Goal: Task Accomplishment & Management: Manage account settings

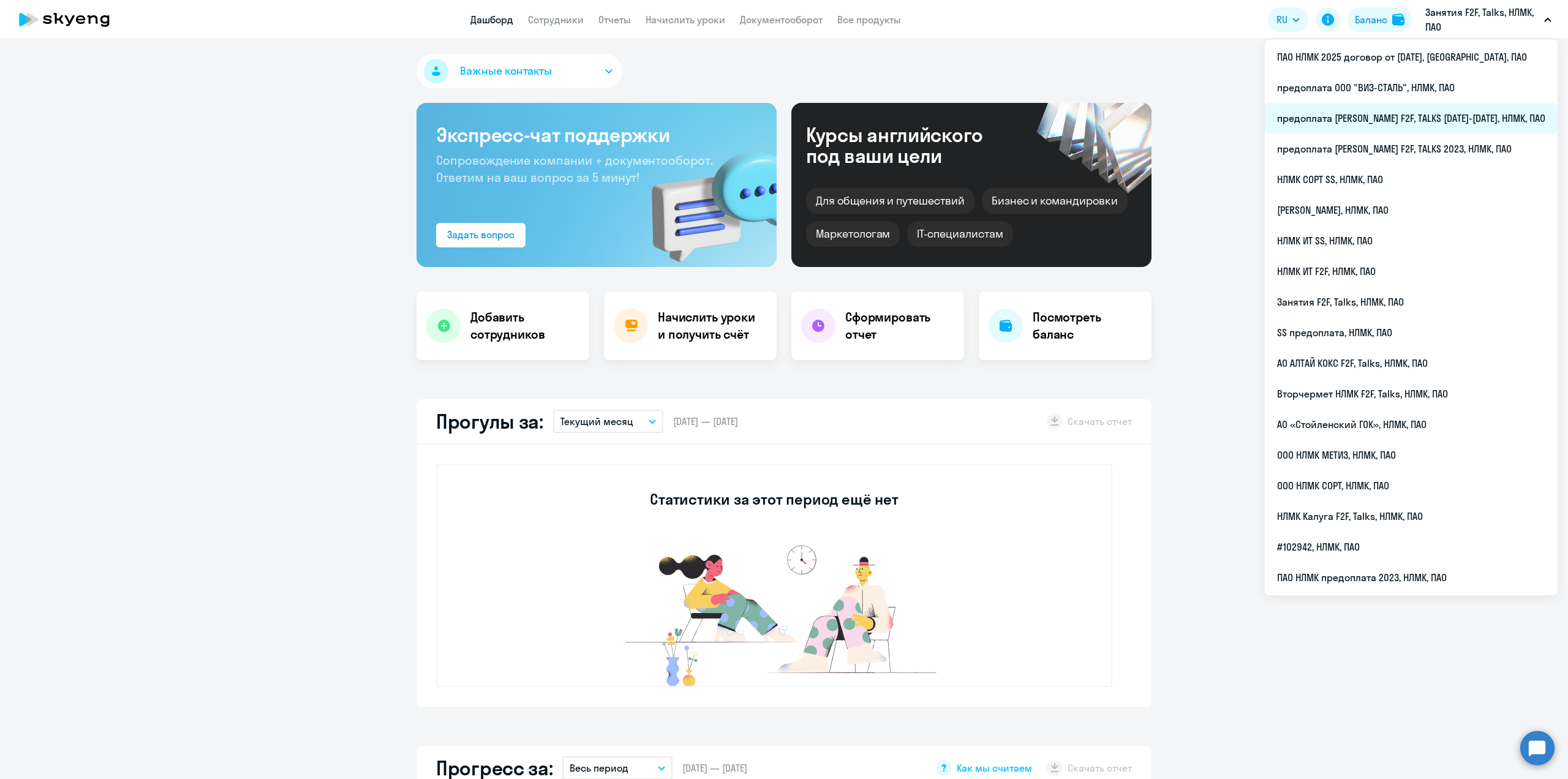
click at [1481, 119] on li "предоплата [PERSON_NAME] F2F, TALKS [DATE]-[DATE], НЛМК, ПАО" at bounding box center [1411, 118] width 293 height 30
select select "30"
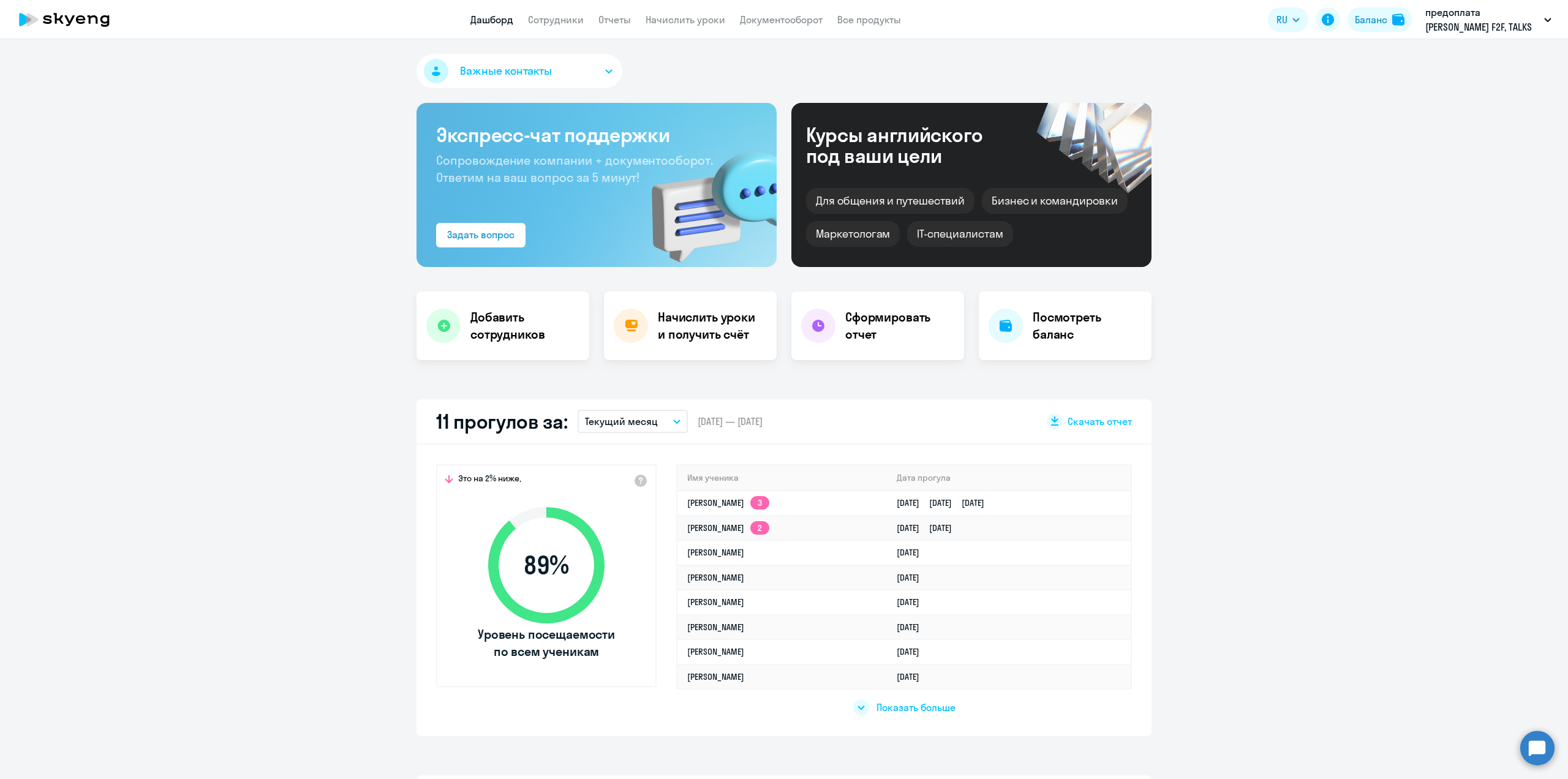
click at [560, 26] on app-menu-item-link "Сотрудники" at bounding box center [556, 20] width 56 height 15
click at [559, 23] on link "Сотрудники" at bounding box center [556, 20] width 56 height 12
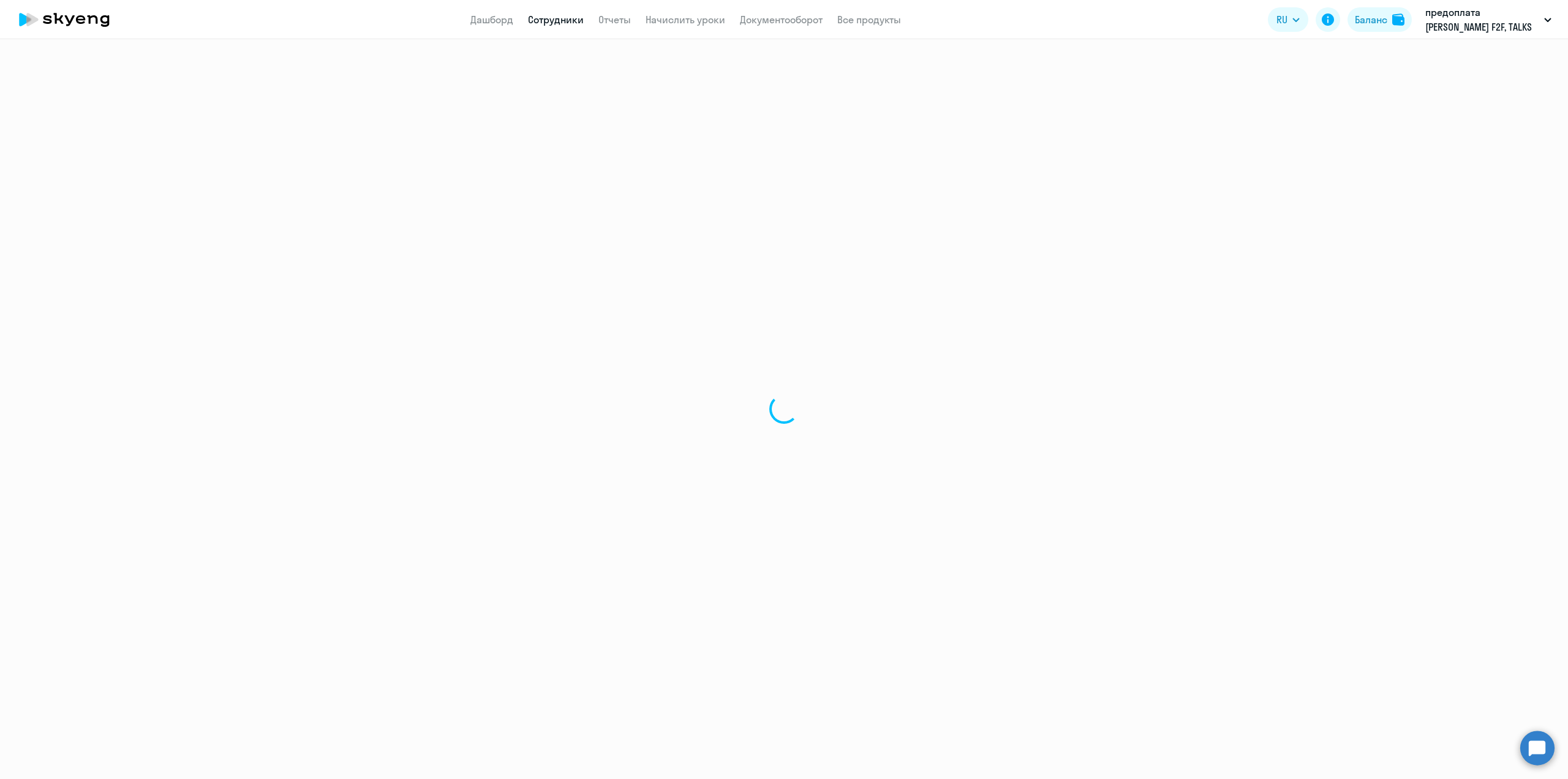
select select "30"
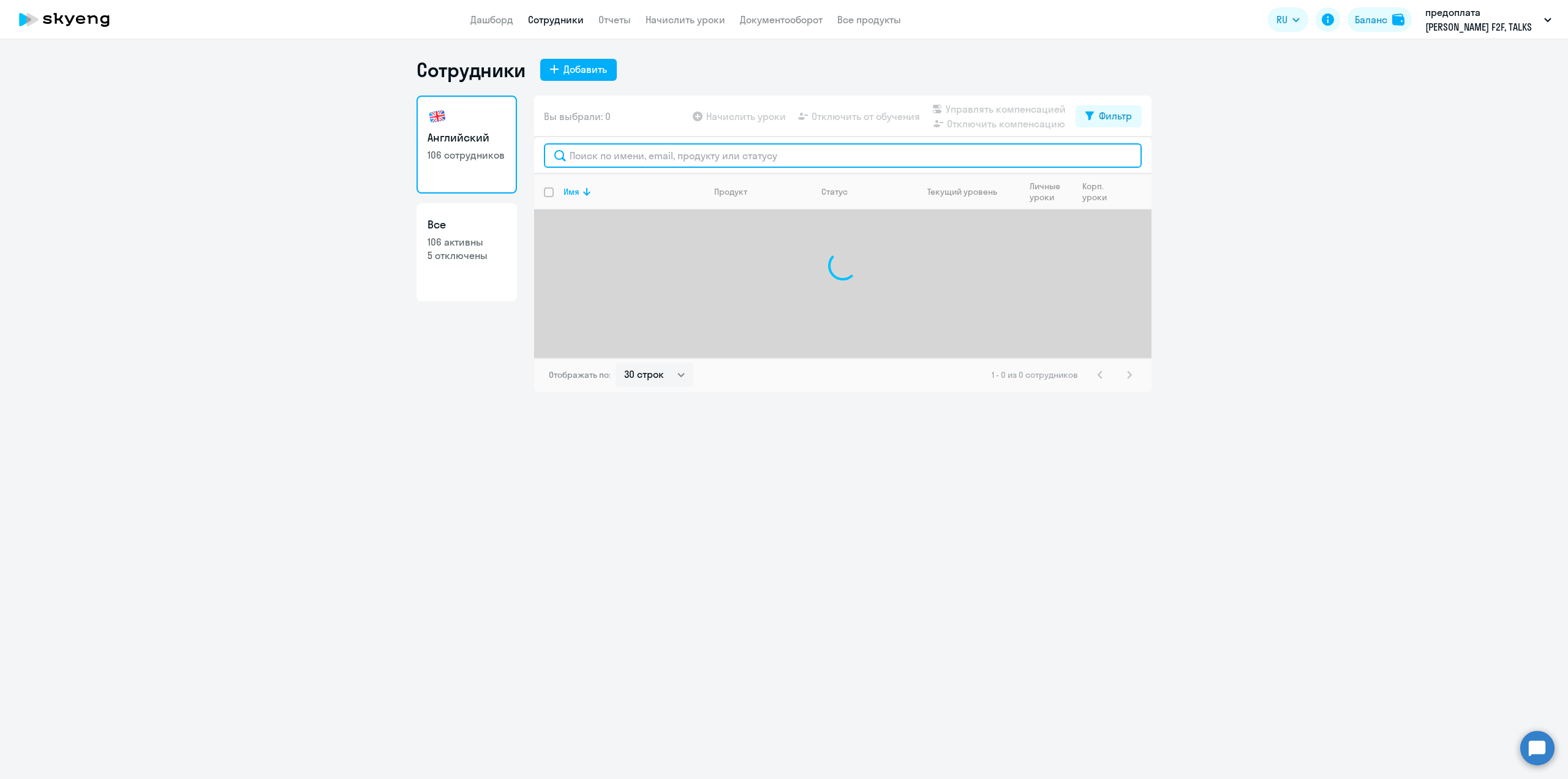
drag, startPoint x: 588, startPoint y: 151, endPoint x: 590, endPoint y: 142, distance: 9.2
click at [588, 149] on input "text" at bounding box center [843, 156] width 598 height 25
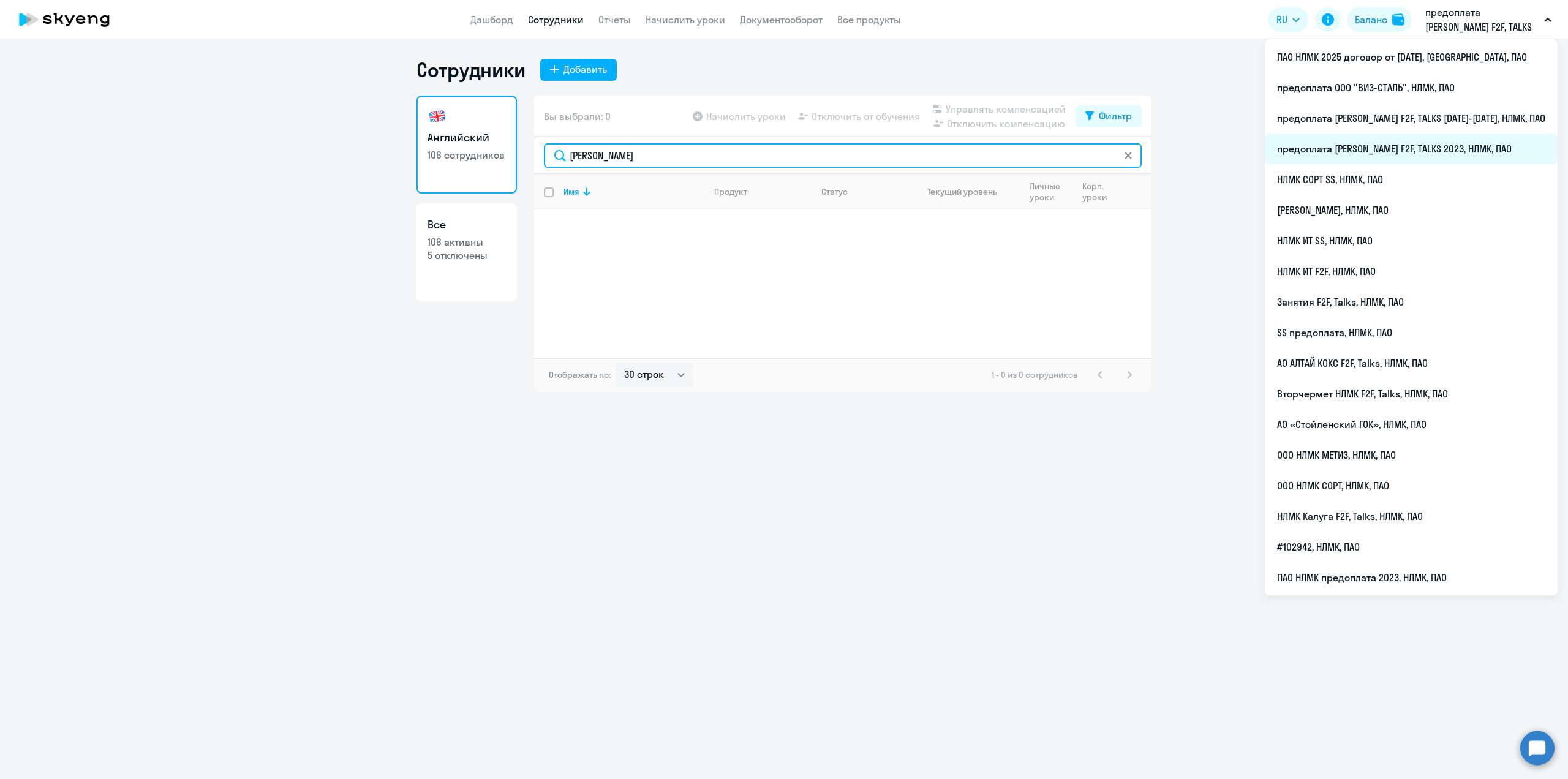
type input "[PERSON_NAME]"
click at [1434, 148] on li "предоплата [PERSON_NAME] F2F, TALKS 2023, НЛМК, ПАО" at bounding box center [1411, 149] width 293 height 30
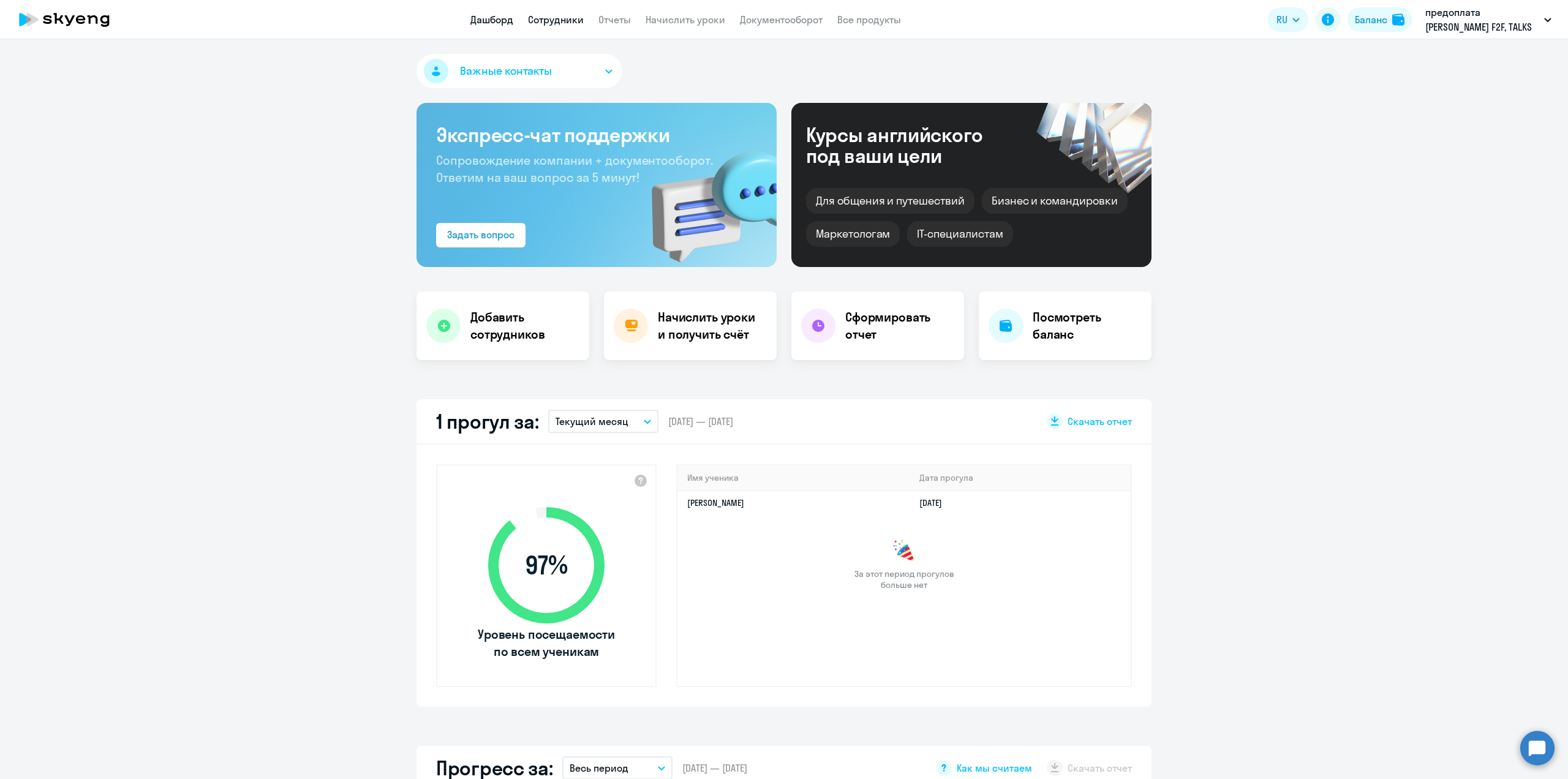
click at [562, 24] on link "Сотрудники" at bounding box center [556, 20] width 56 height 12
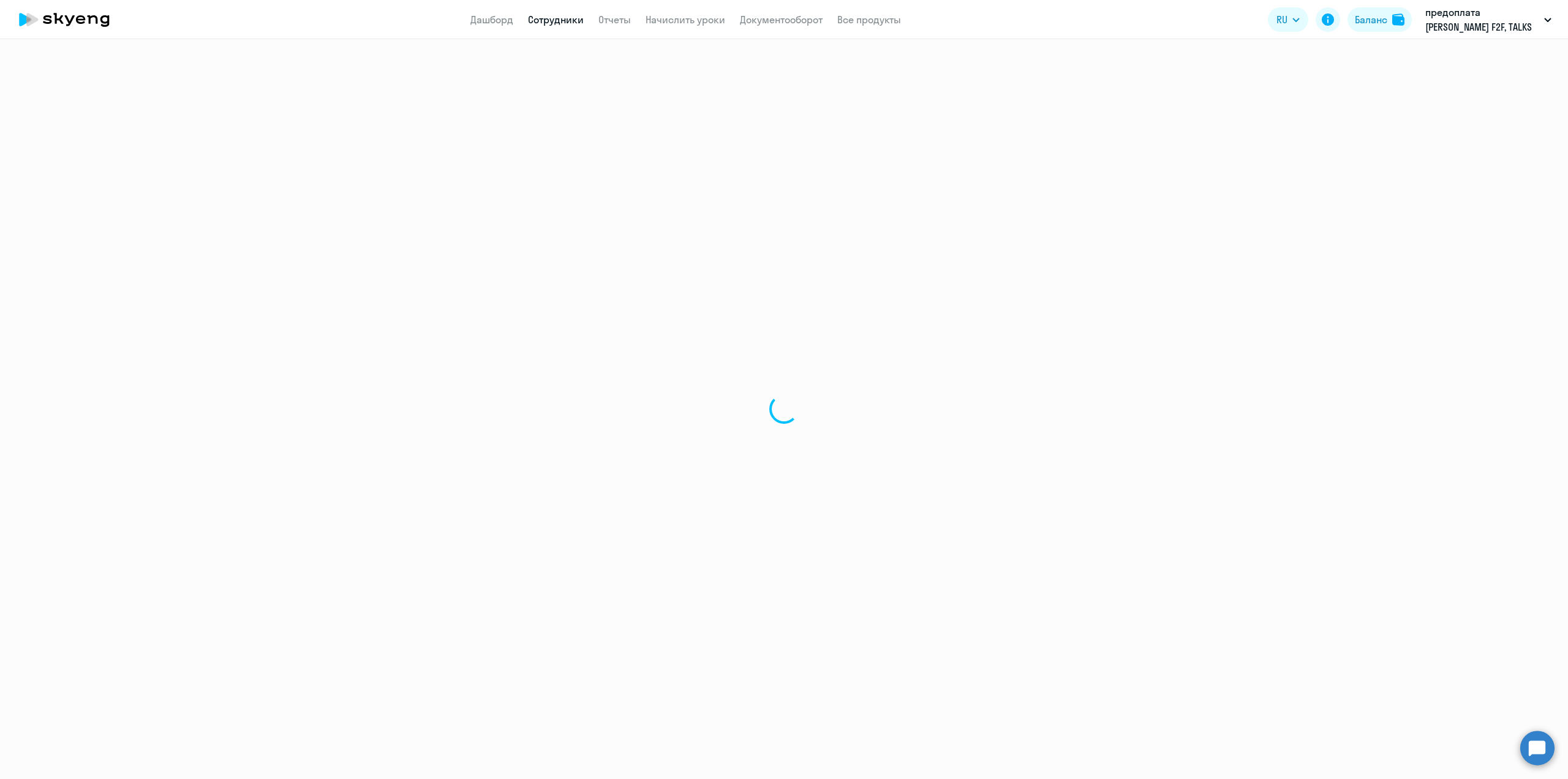
select select "30"
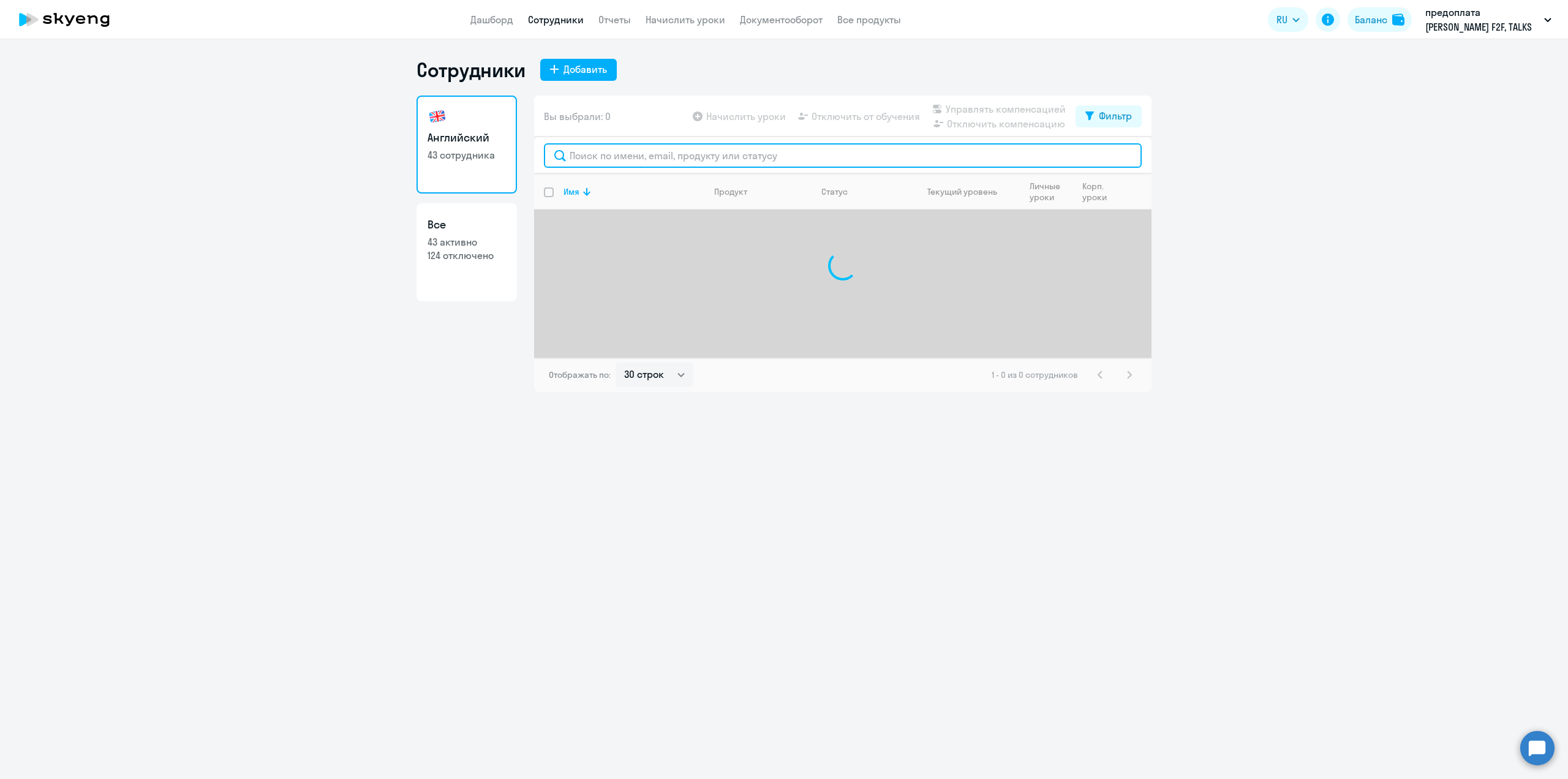
click at [599, 151] on input "text" at bounding box center [843, 156] width 598 height 25
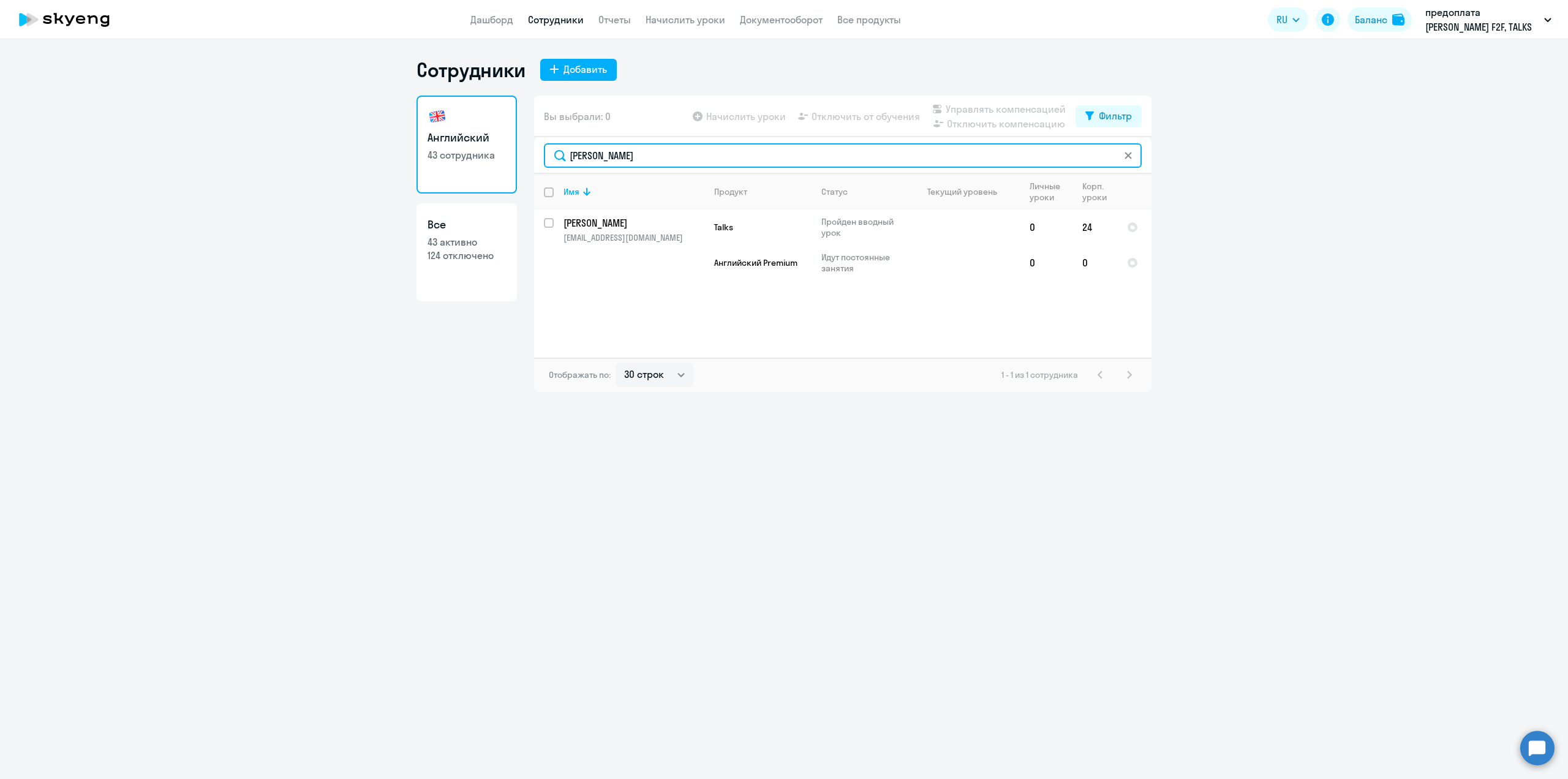
type input "[PERSON_NAME]"
click at [745, 415] on div "Сотрудники Добавить Английский 43 сотрудника Все 43 активно 124 отключено Вы вы…" at bounding box center [784, 409] width 1568 height 740
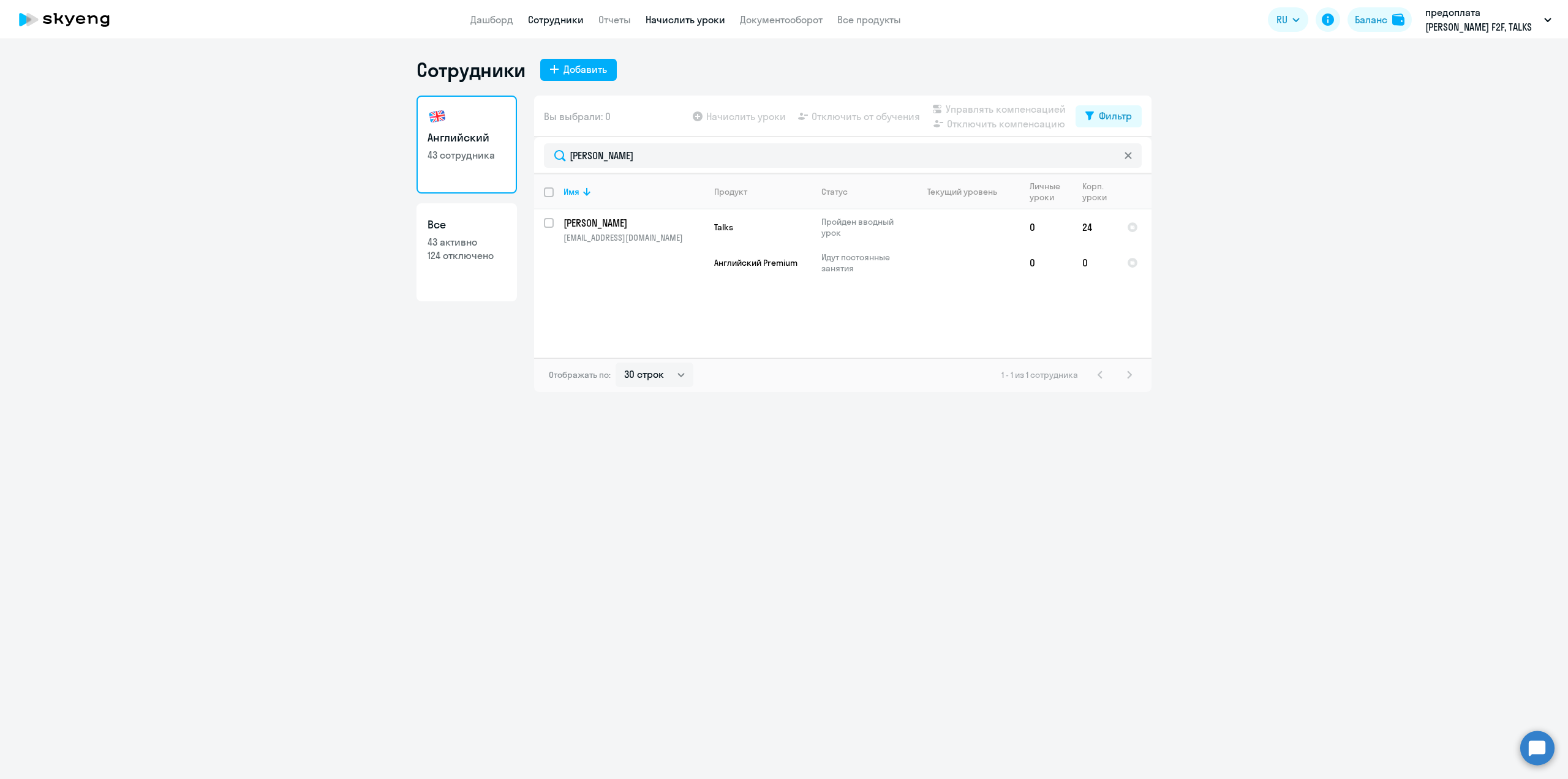
click at [676, 22] on link "Начислить уроки" at bounding box center [686, 20] width 80 height 12
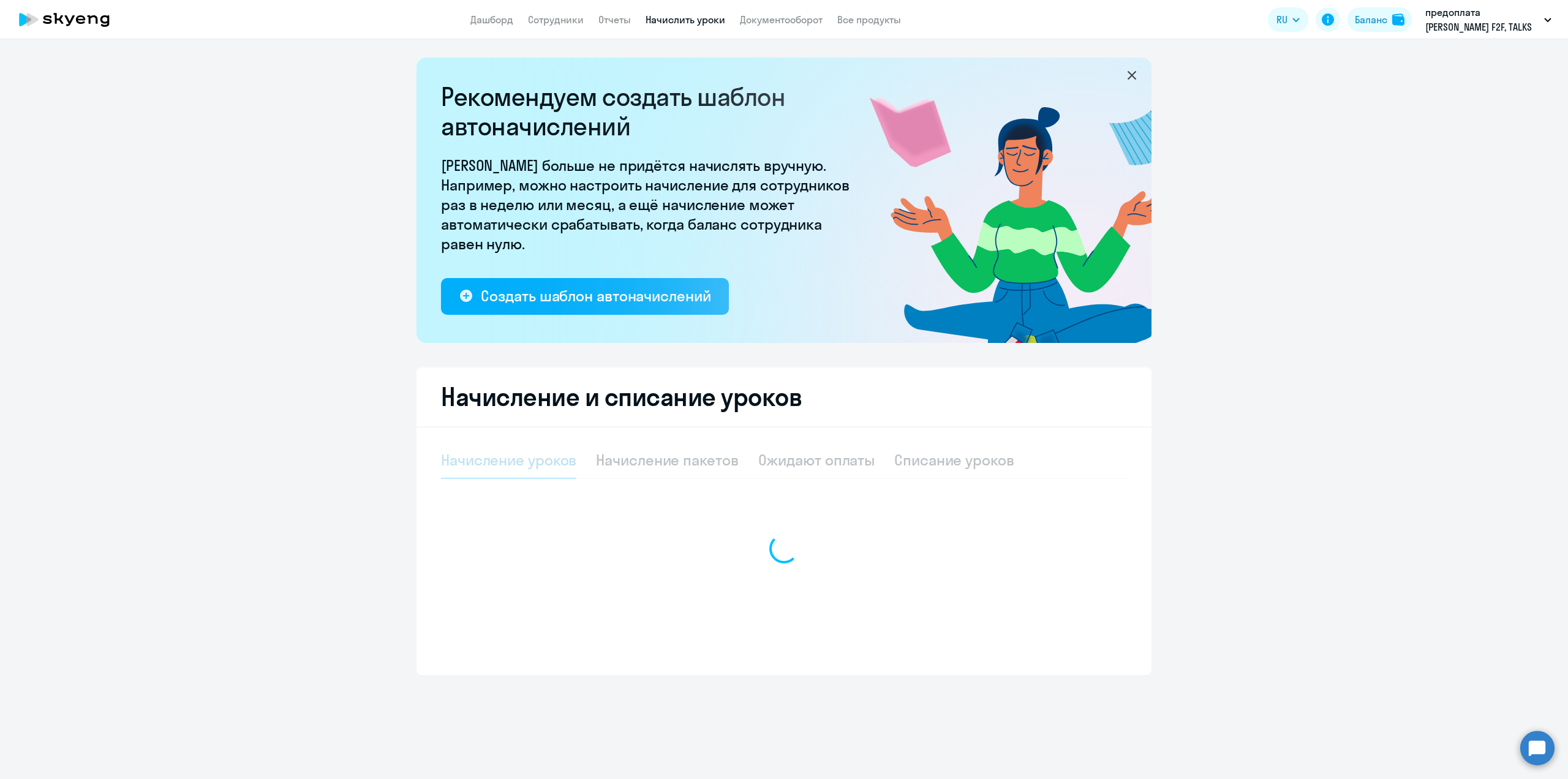
select select "10"
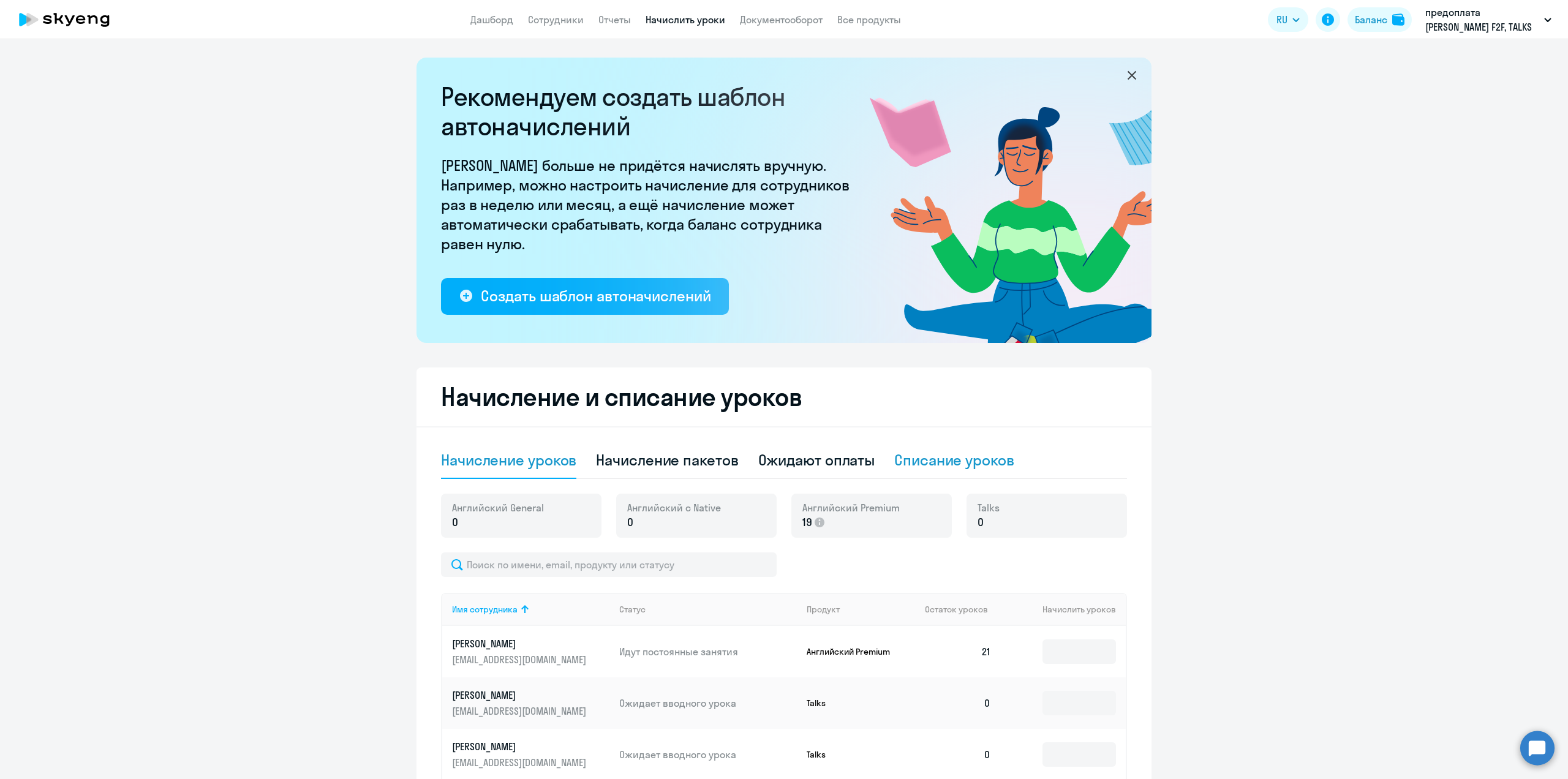
click at [932, 464] on div "Списание уроков" at bounding box center [954, 460] width 120 height 20
select select "10"
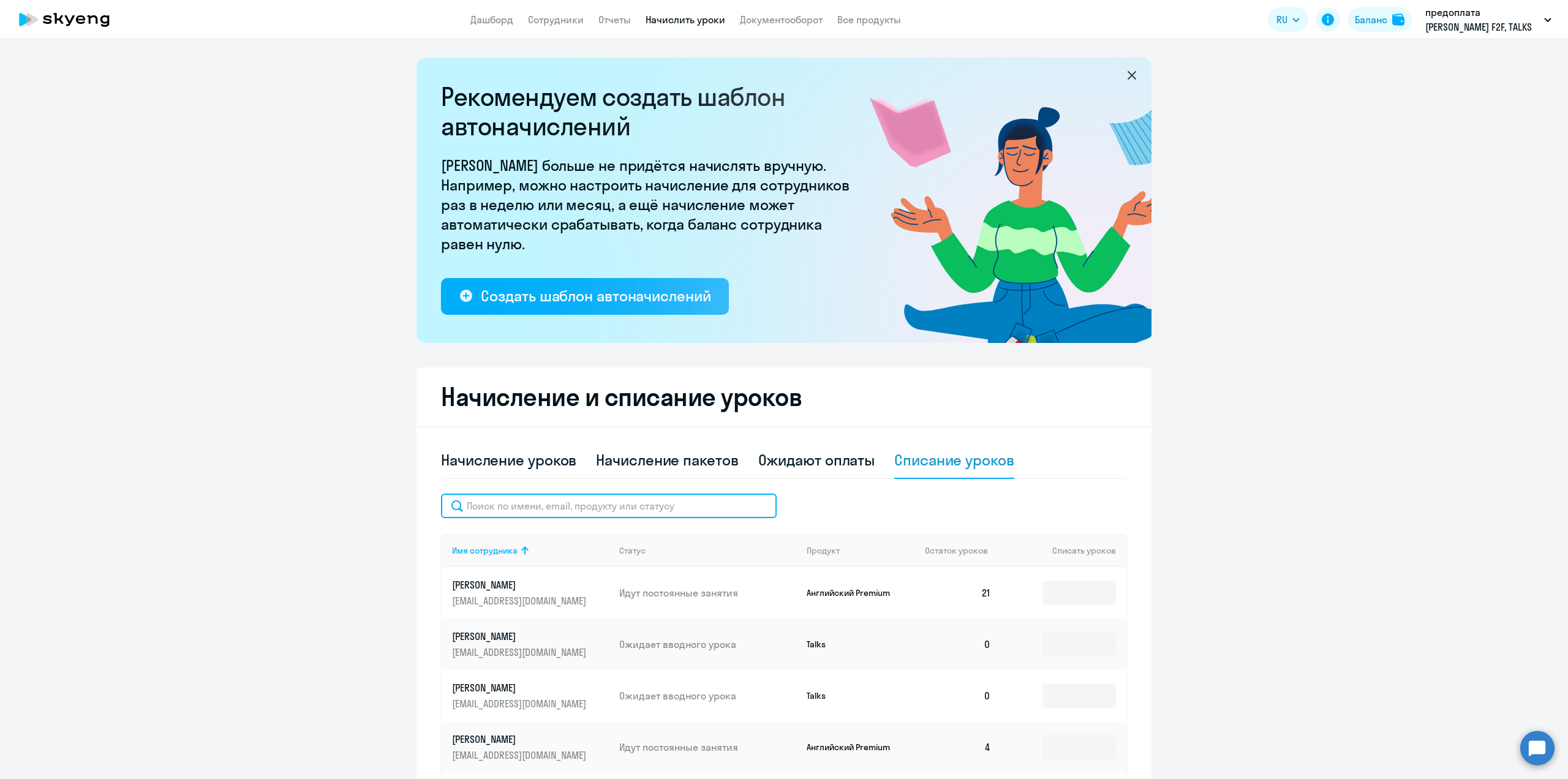
click at [502, 505] on input "text" at bounding box center [608, 506] width 335 height 25
drag, startPoint x: 502, startPoint y: 505, endPoint x: 1432, endPoint y: 468, distance: 930.7
click at [1432, 470] on ng-component "Рекомендуем создать шаблон автоначислений Уроки больше не придётся начислять вр…" at bounding box center [784, 597] width 1568 height 1078
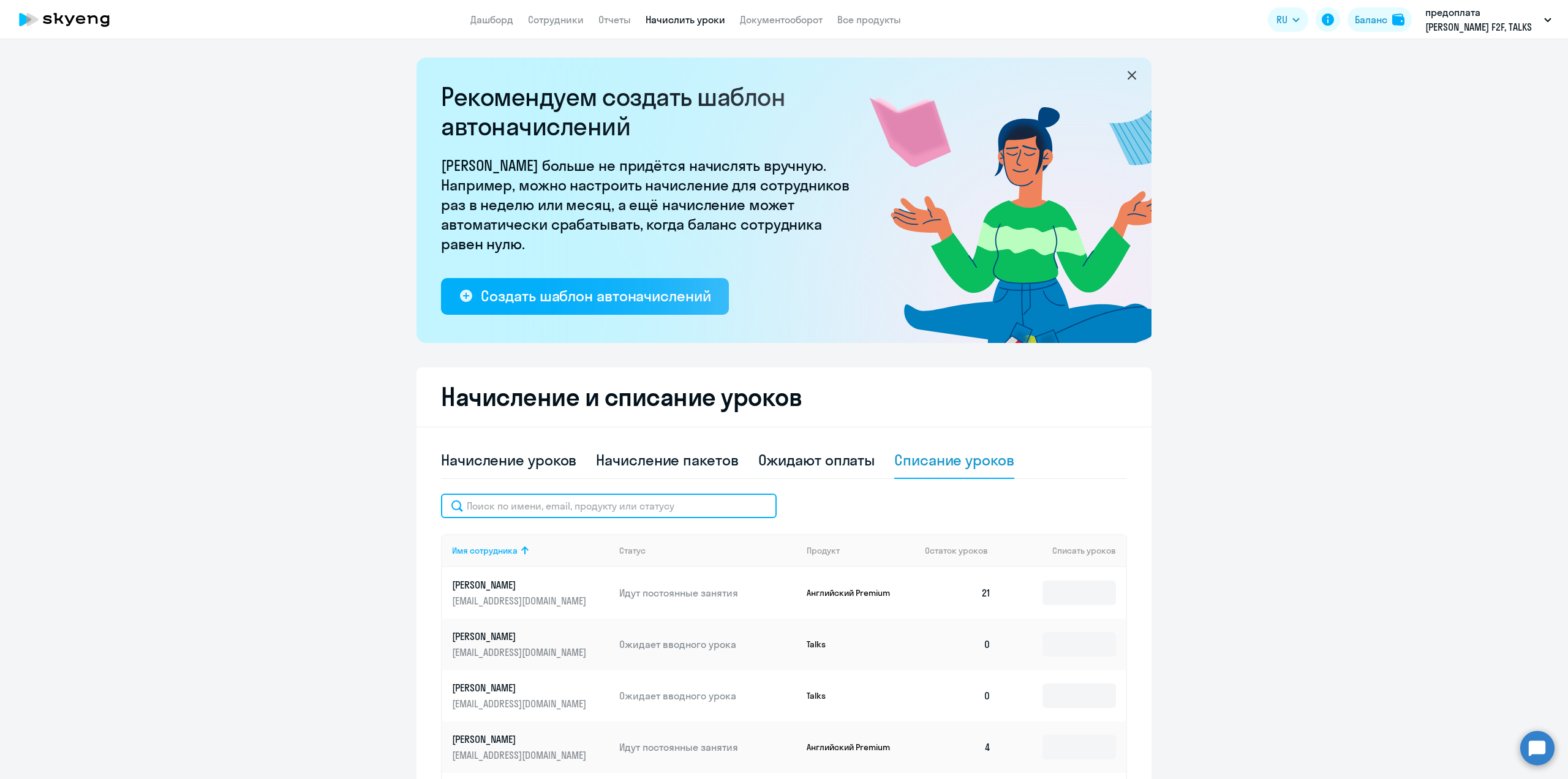
click at [577, 510] on input "text" at bounding box center [608, 506] width 335 height 25
type input "луки"
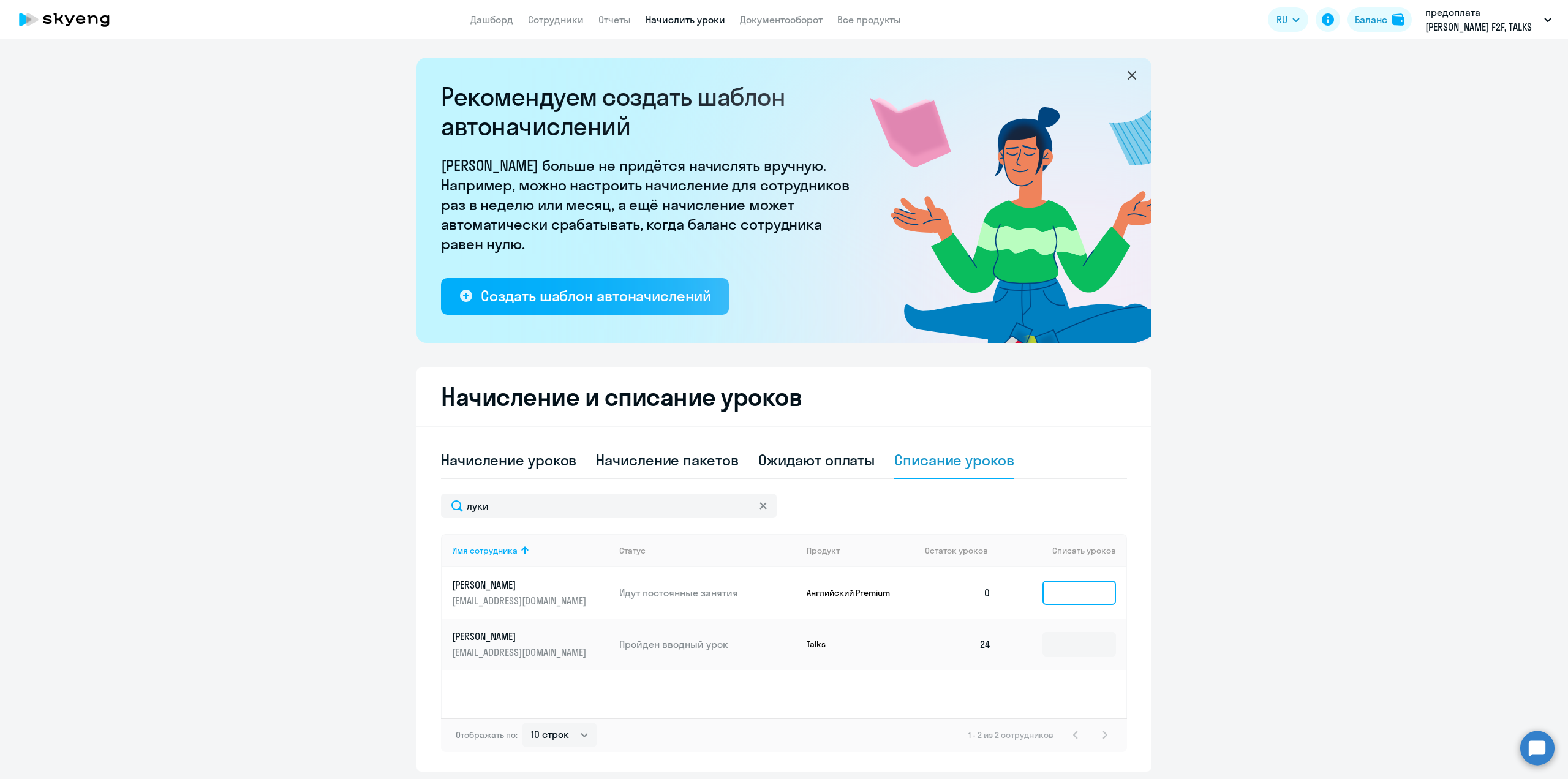
click at [1070, 596] on input at bounding box center [1079, 593] width 74 height 25
click at [506, 597] on p "[EMAIL_ADDRESS][DOMAIN_NAME]" at bounding box center [520, 600] width 137 height 13
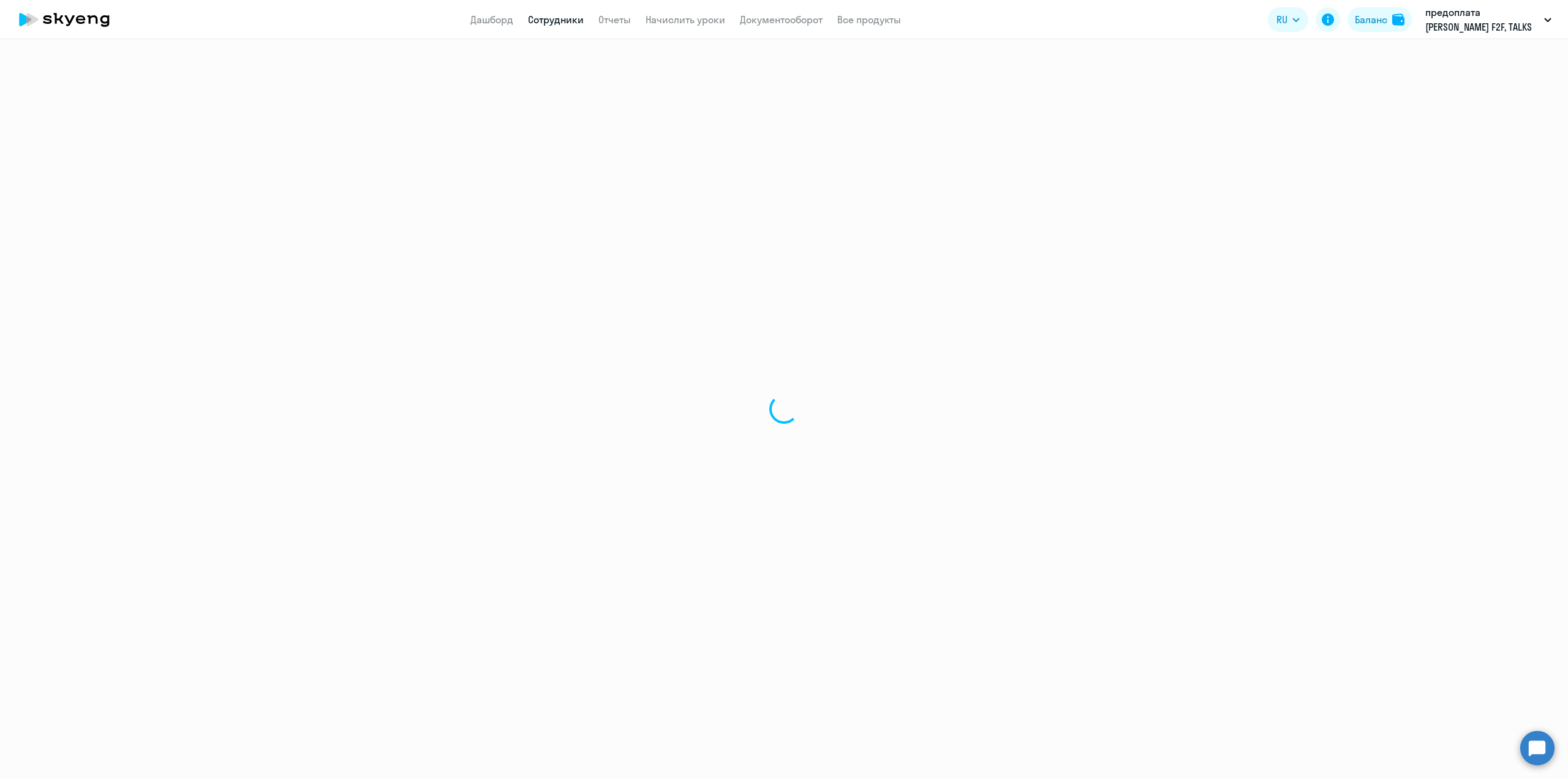
select select "english"
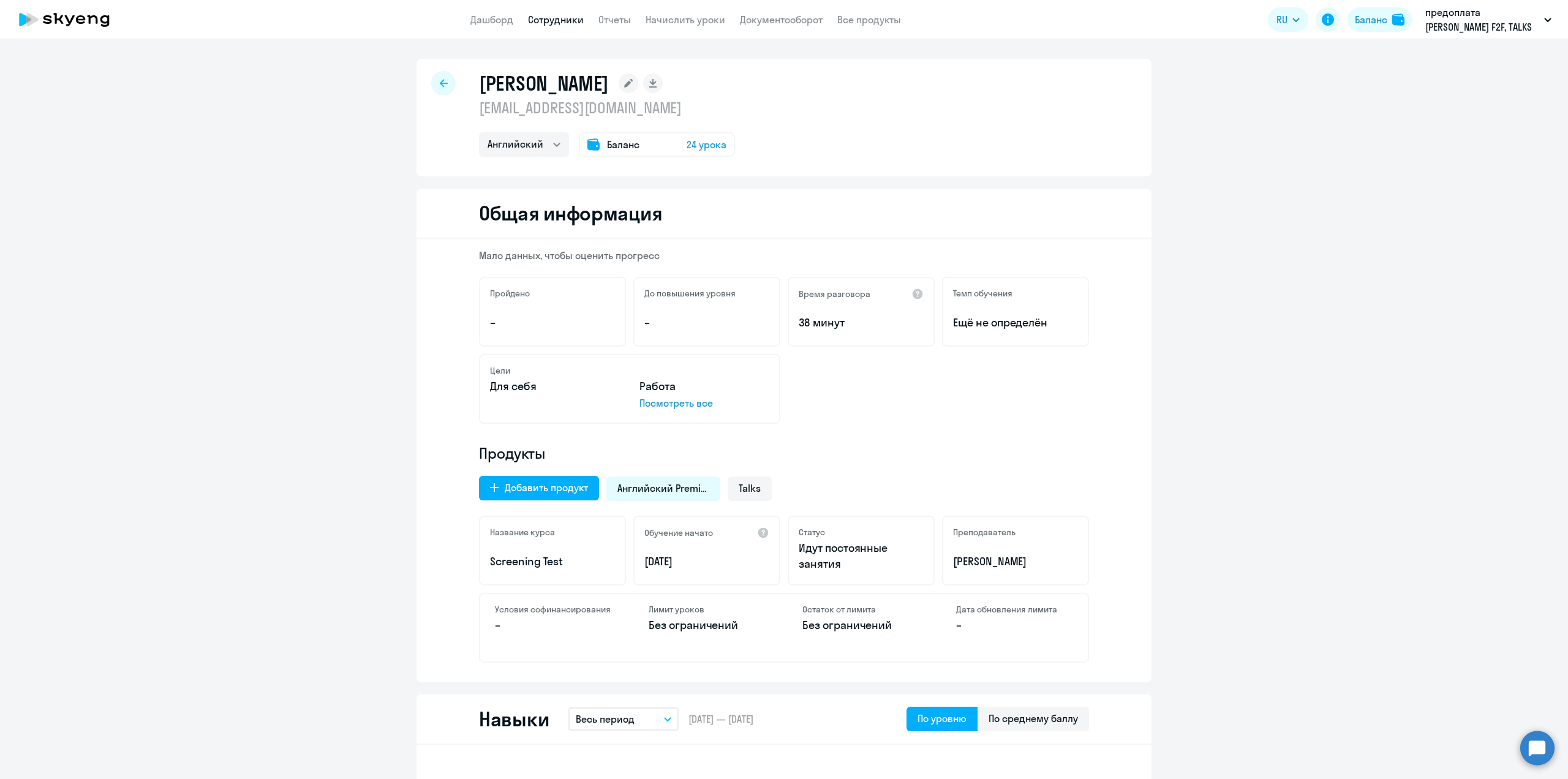
click at [670, 406] on p "Посмотреть все" at bounding box center [704, 403] width 130 height 15
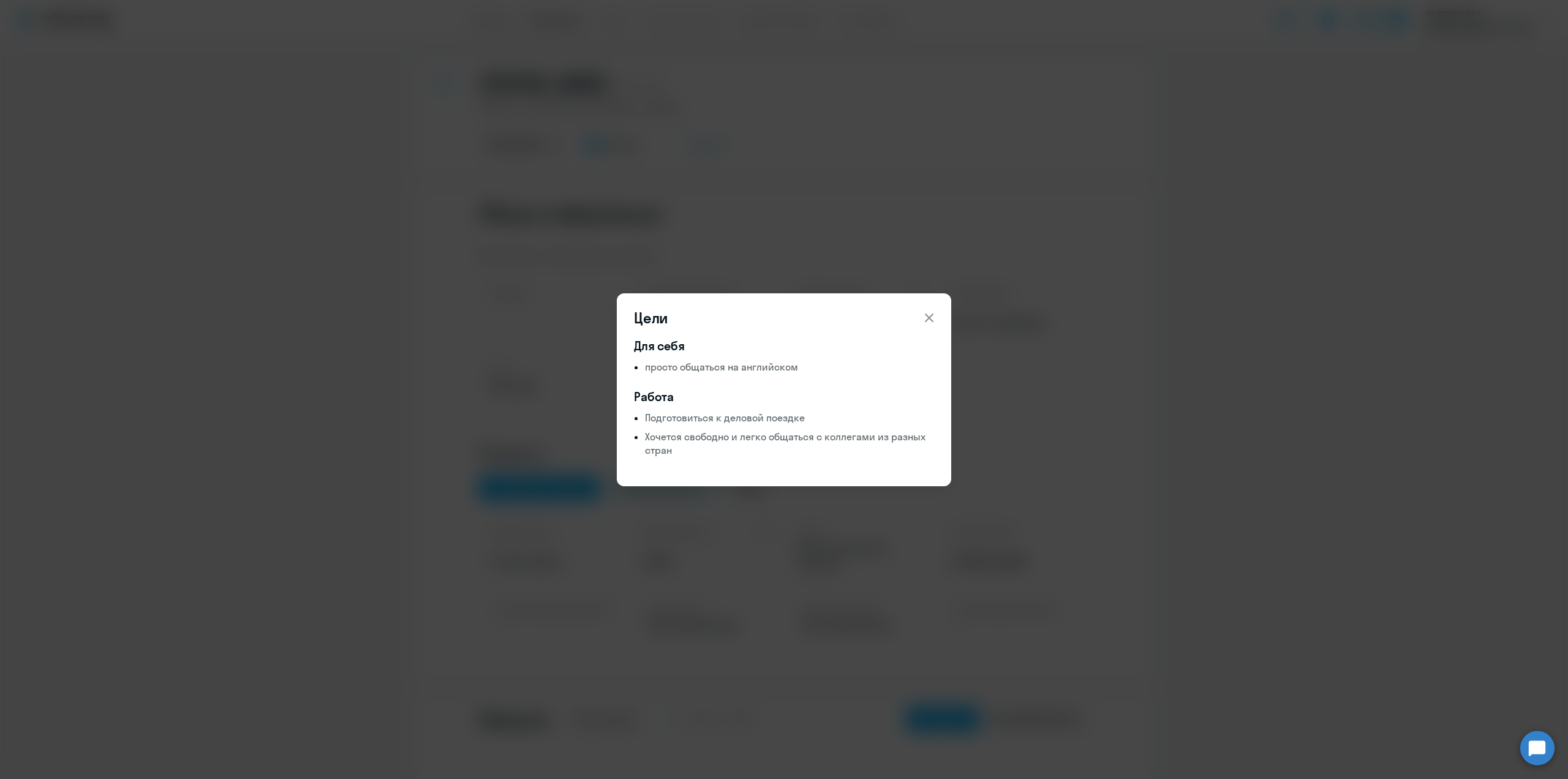
click at [929, 322] on icon at bounding box center [929, 317] width 15 height 15
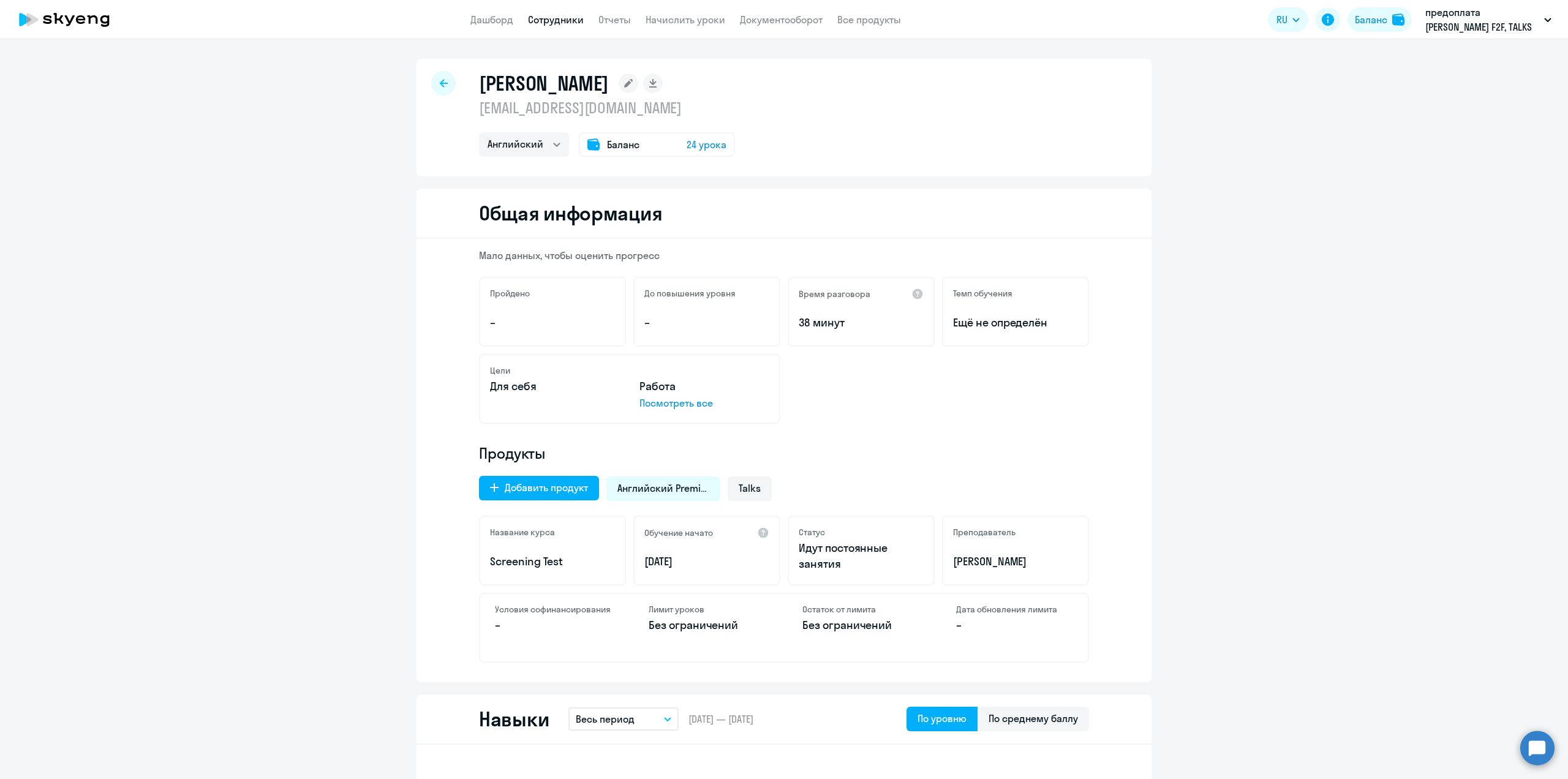
click at [440, 84] on icon at bounding box center [444, 83] width 8 height 8
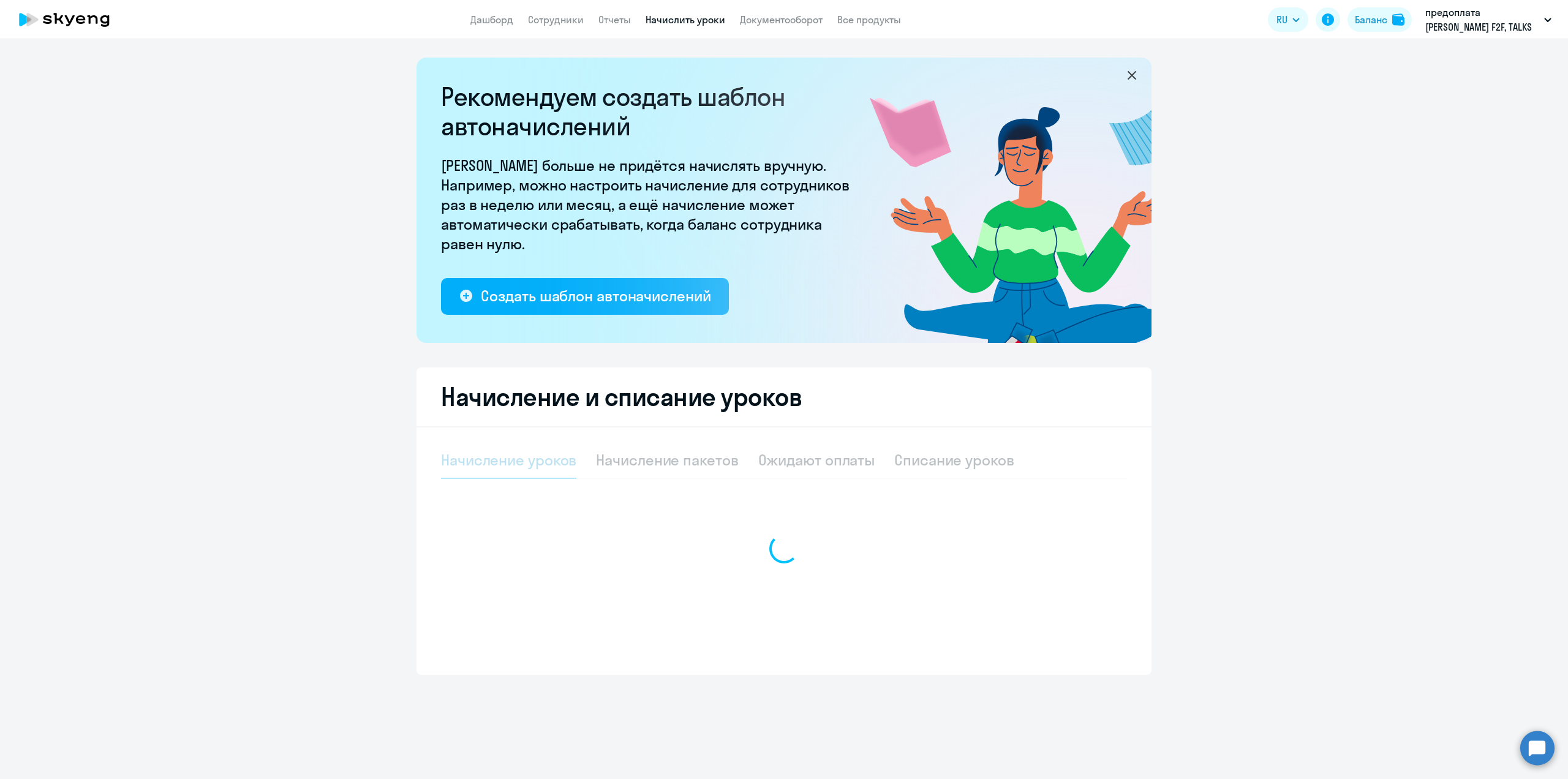
select select "10"
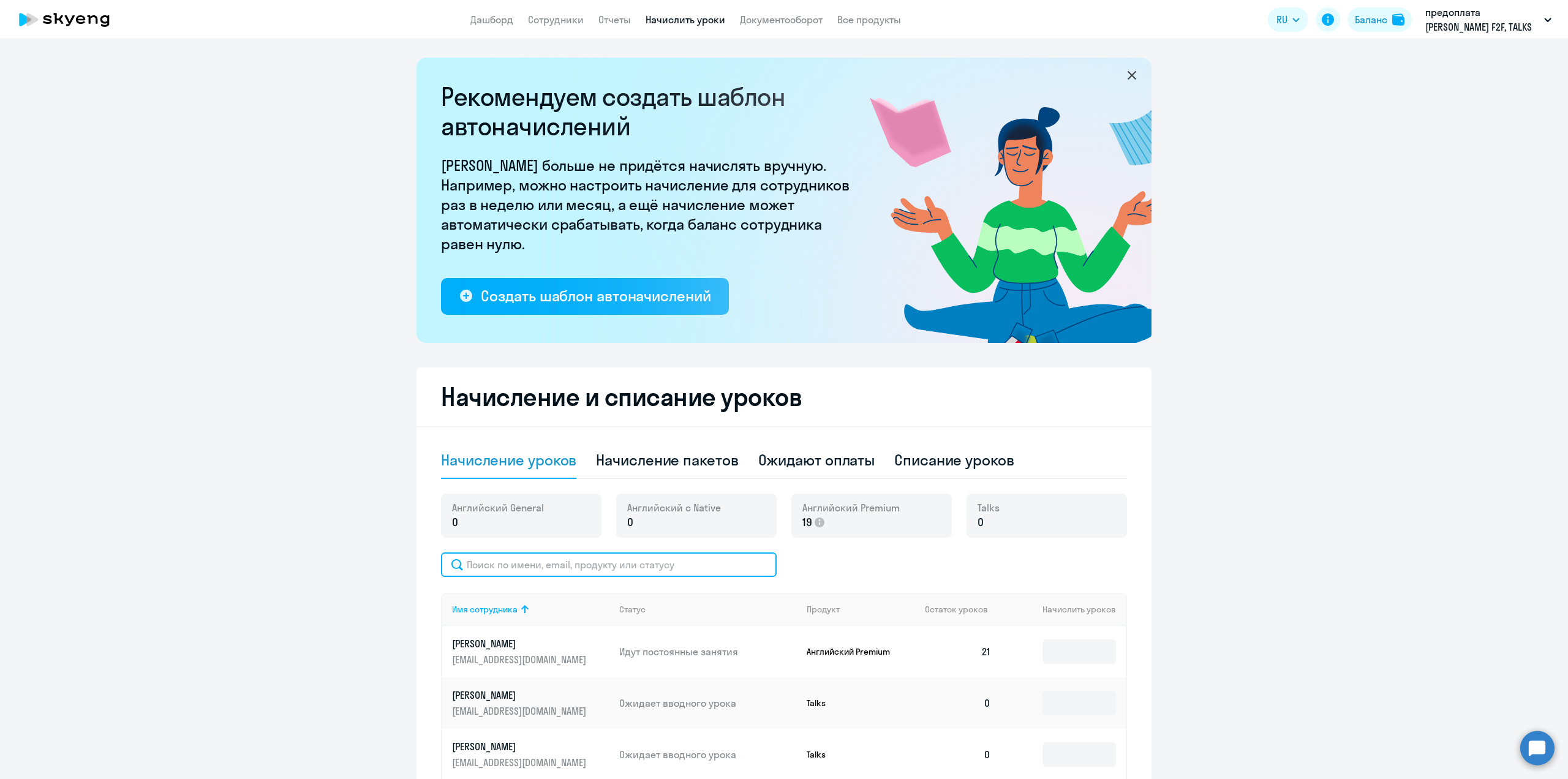
click at [519, 566] on input "text" at bounding box center [608, 565] width 335 height 25
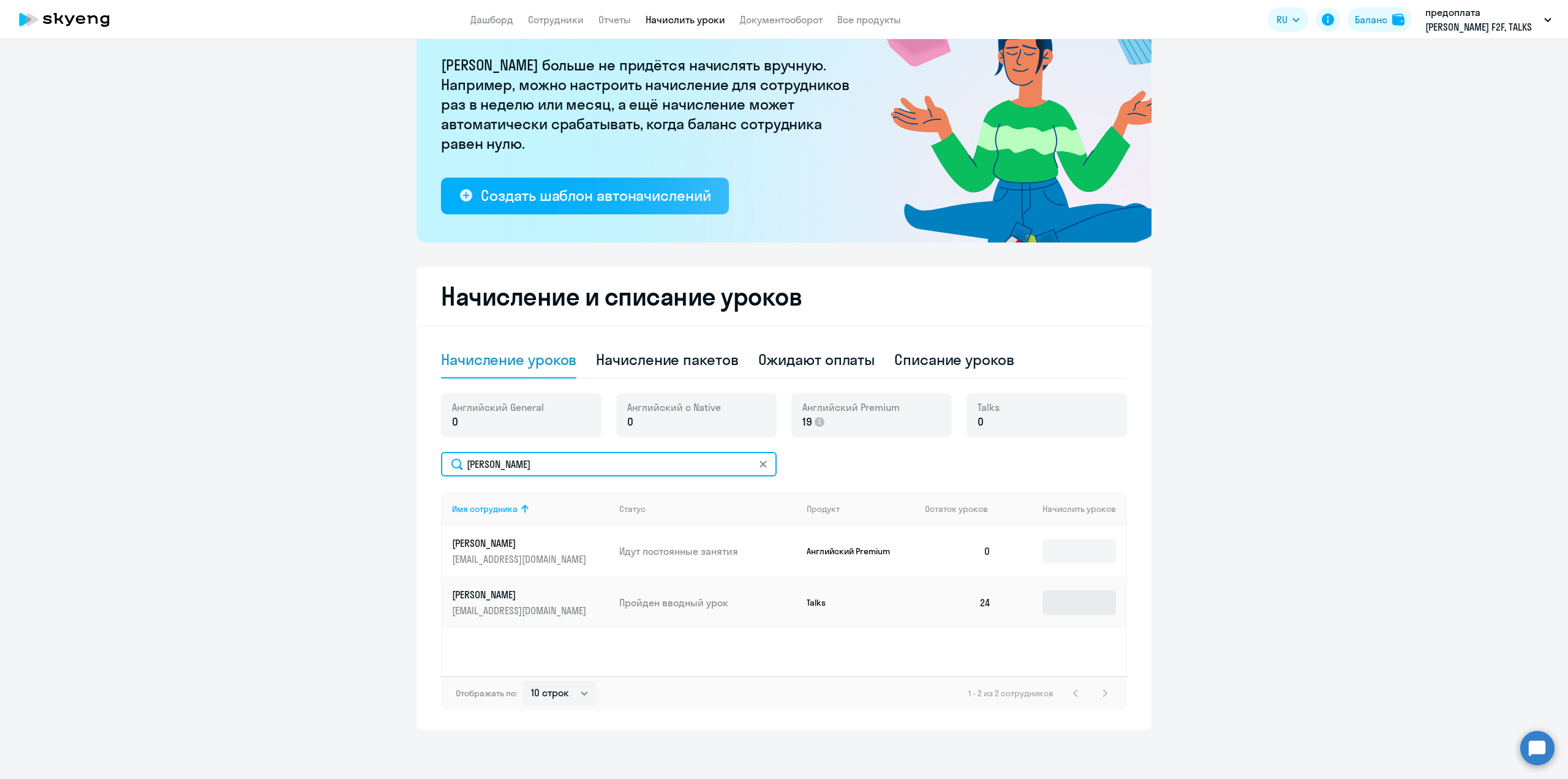
type input "[PERSON_NAME]"
click at [1082, 603] on input at bounding box center [1079, 603] width 74 height 25
click at [948, 364] on div "Списание уроков" at bounding box center [954, 359] width 120 height 20
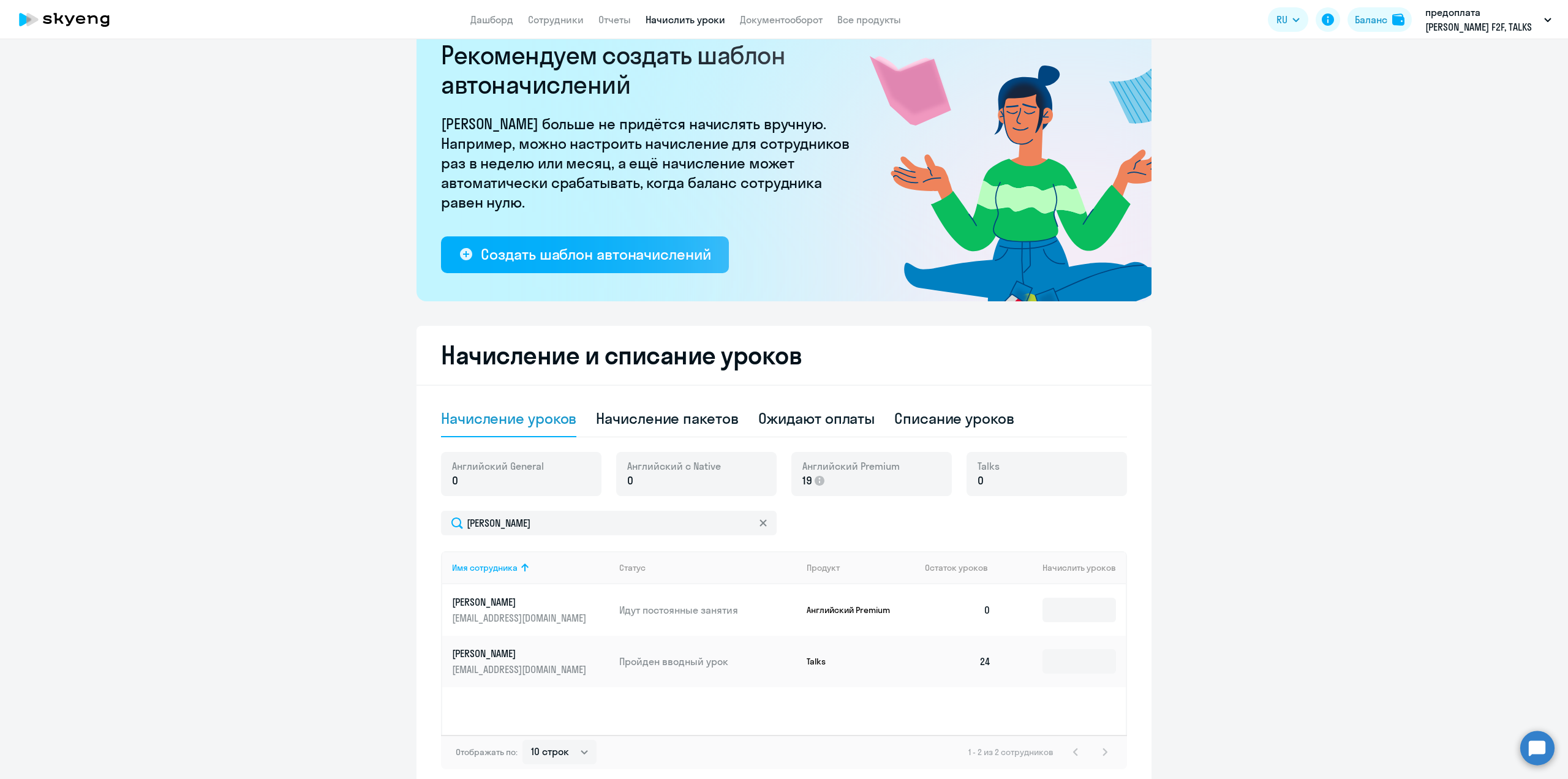
select select "10"
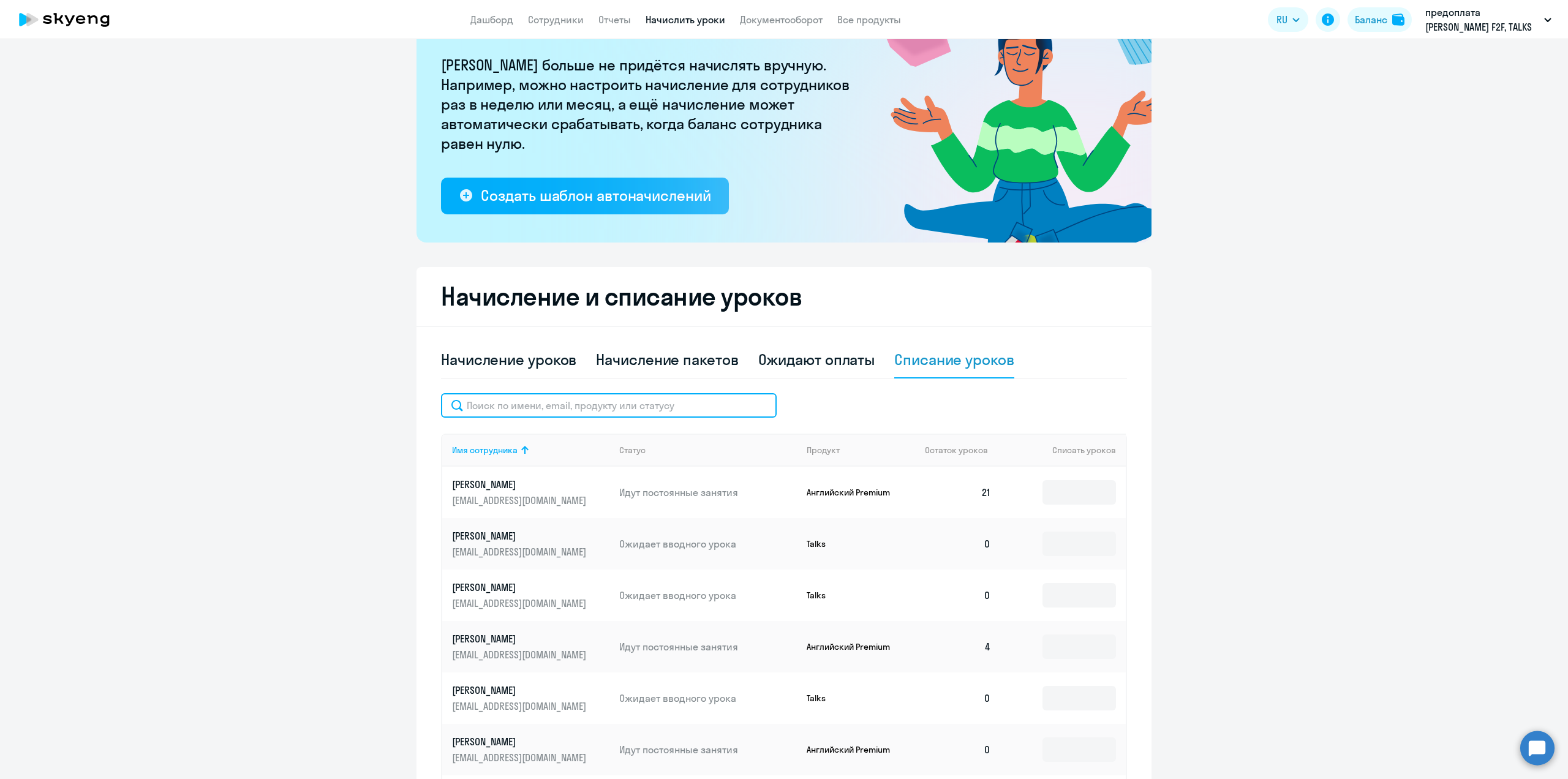
drag, startPoint x: 530, startPoint y: 412, endPoint x: 527, endPoint y: 406, distance: 6.7
click at [530, 412] on input "text" at bounding box center [608, 406] width 335 height 25
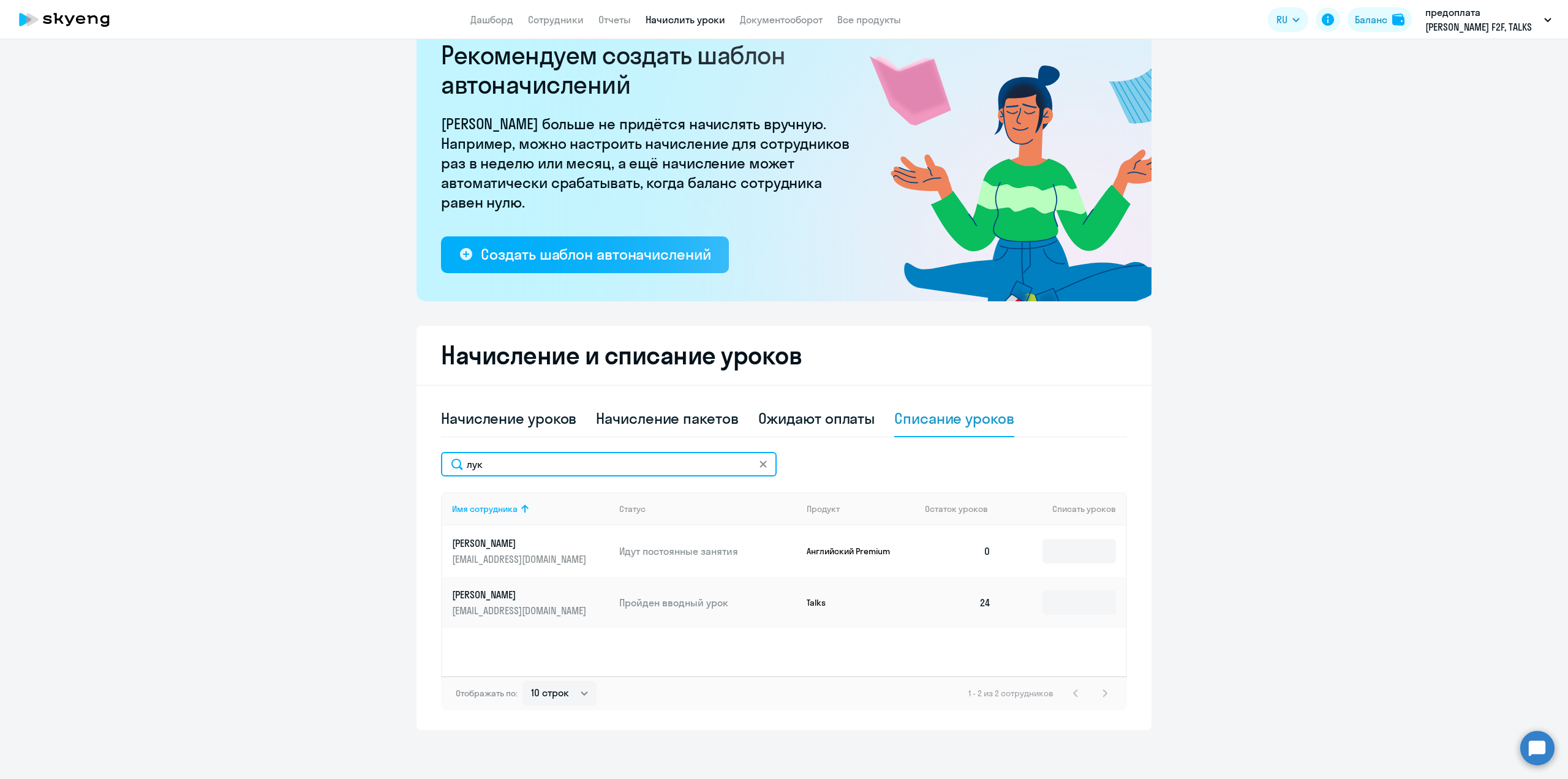
scroll to position [42, 0]
type input "[PERSON_NAME]"
click at [1060, 606] on input at bounding box center [1079, 603] width 74 height 25
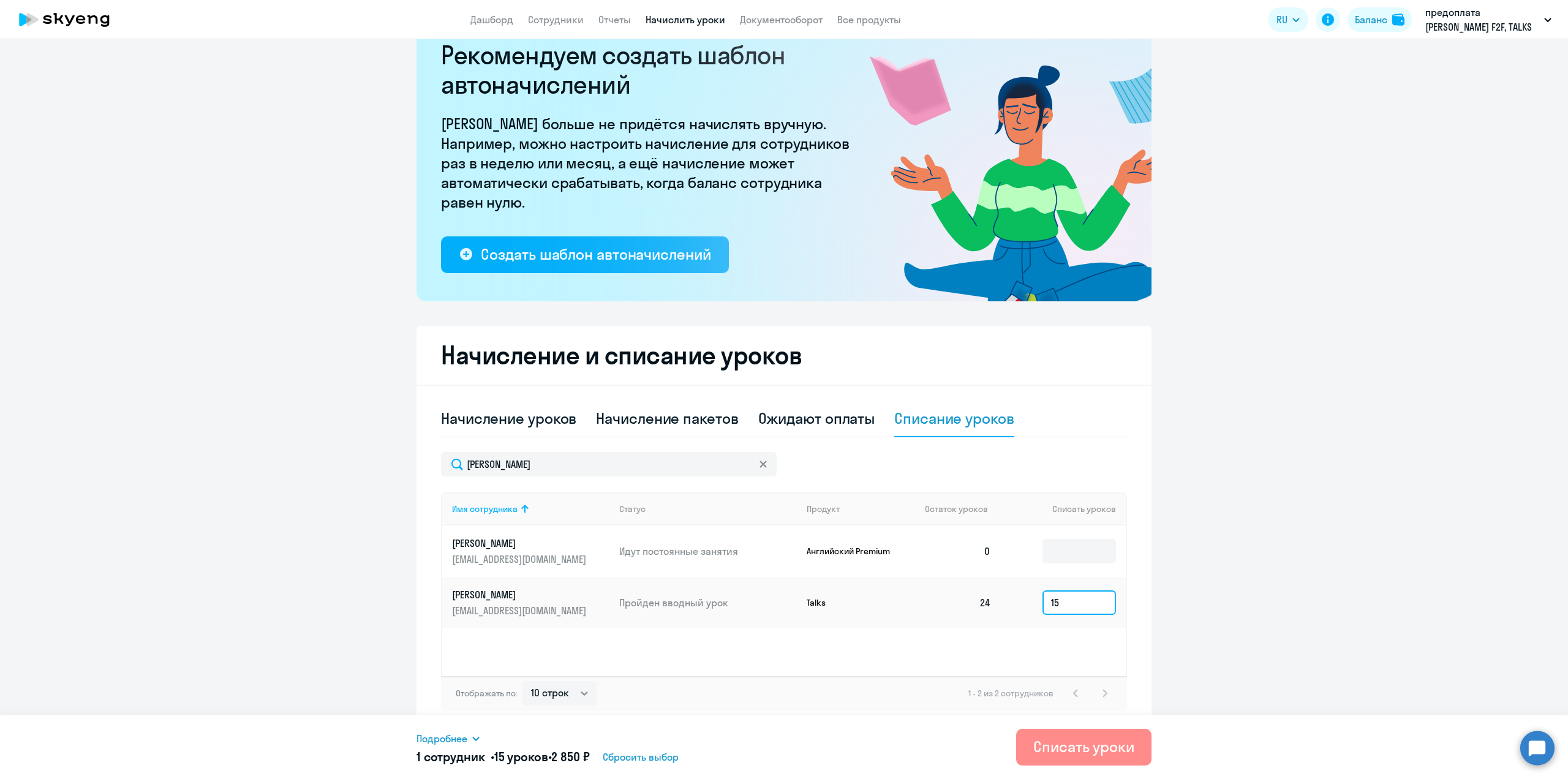
type input "15"
click at [1083, 755] on div "Списать уроки" at bounding box center [1084, 747] width 101 height 20
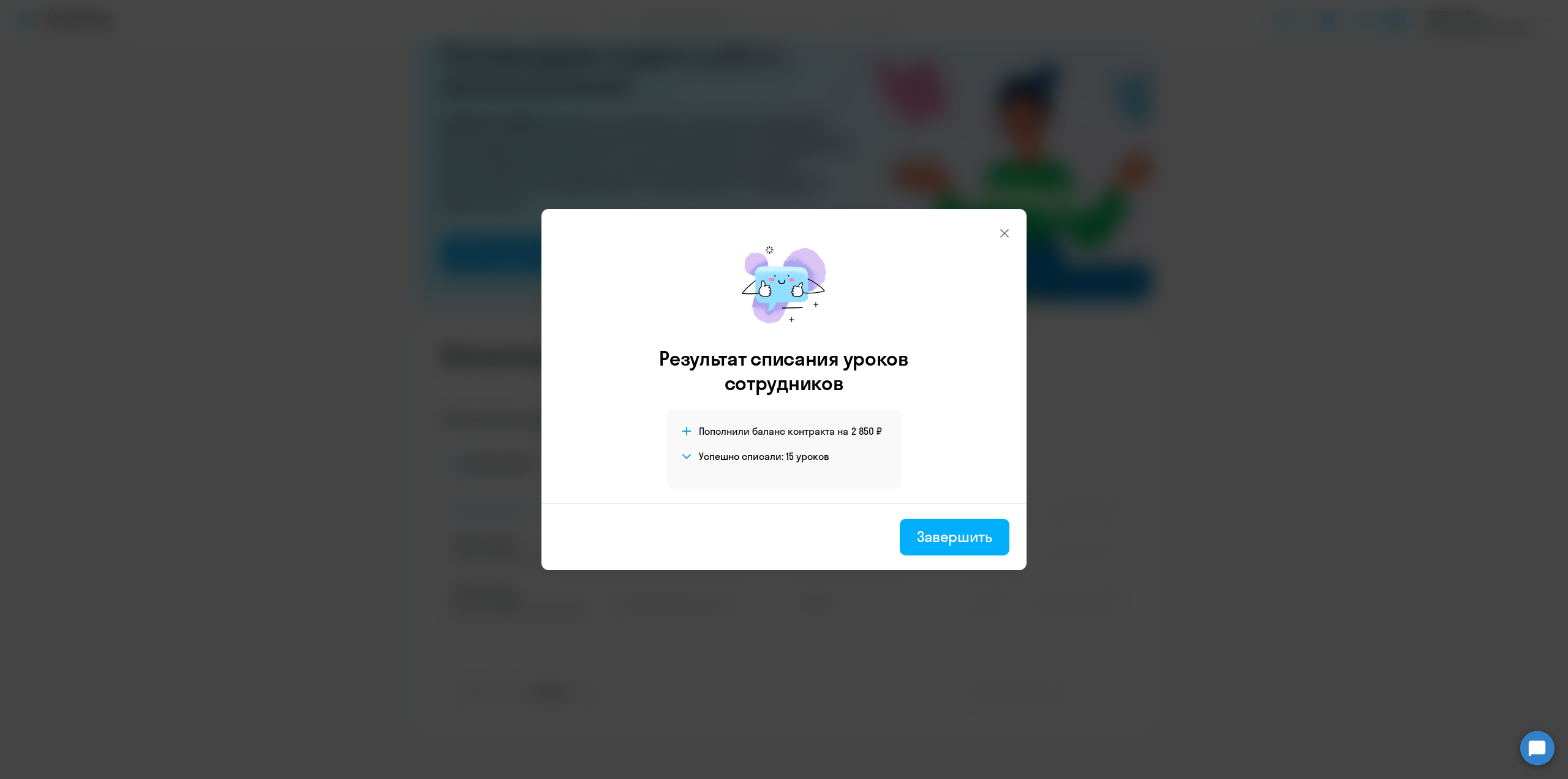
click at [963, 539] on div "Завершить" at bounding box center [954, 536] width 76 height 20
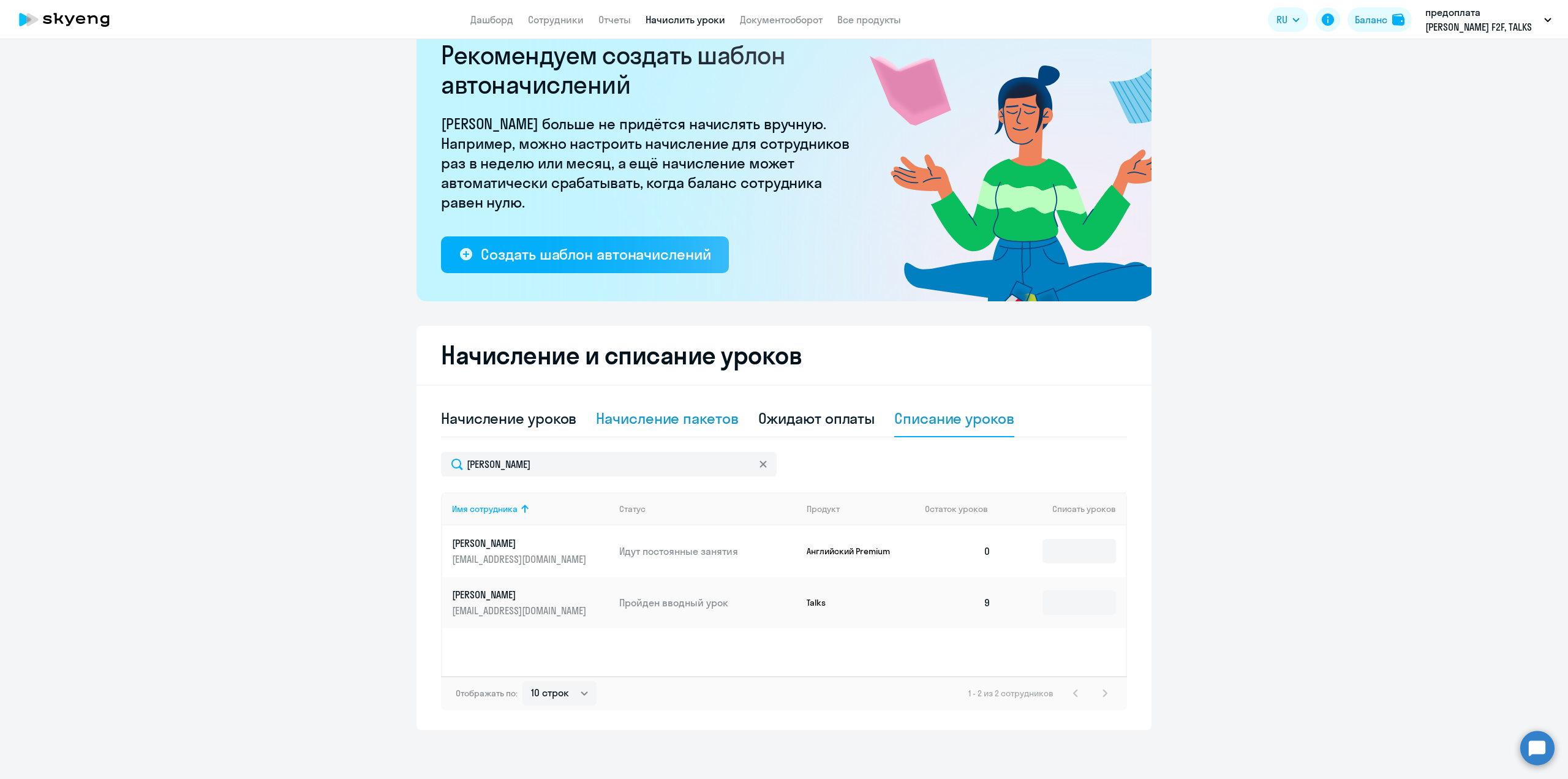
click at [644, 421] on div "Начисление пакетов" at bounding box center [667, 418] width 142 height 20
select select "10"
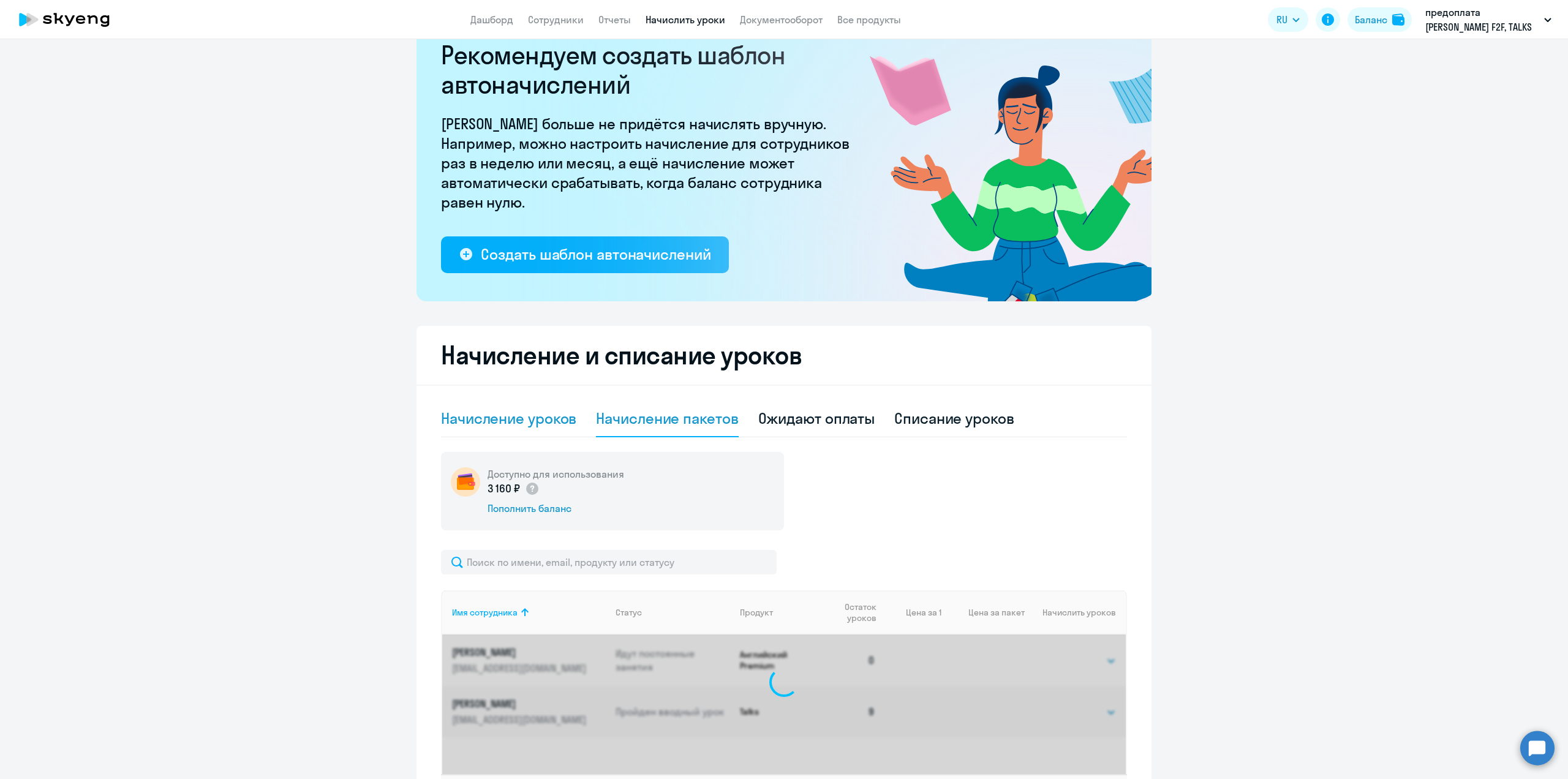
click at [495, 421] on div "Начисление уроков" at bounding box center [509, 418] width 135 height 20
select select "10"
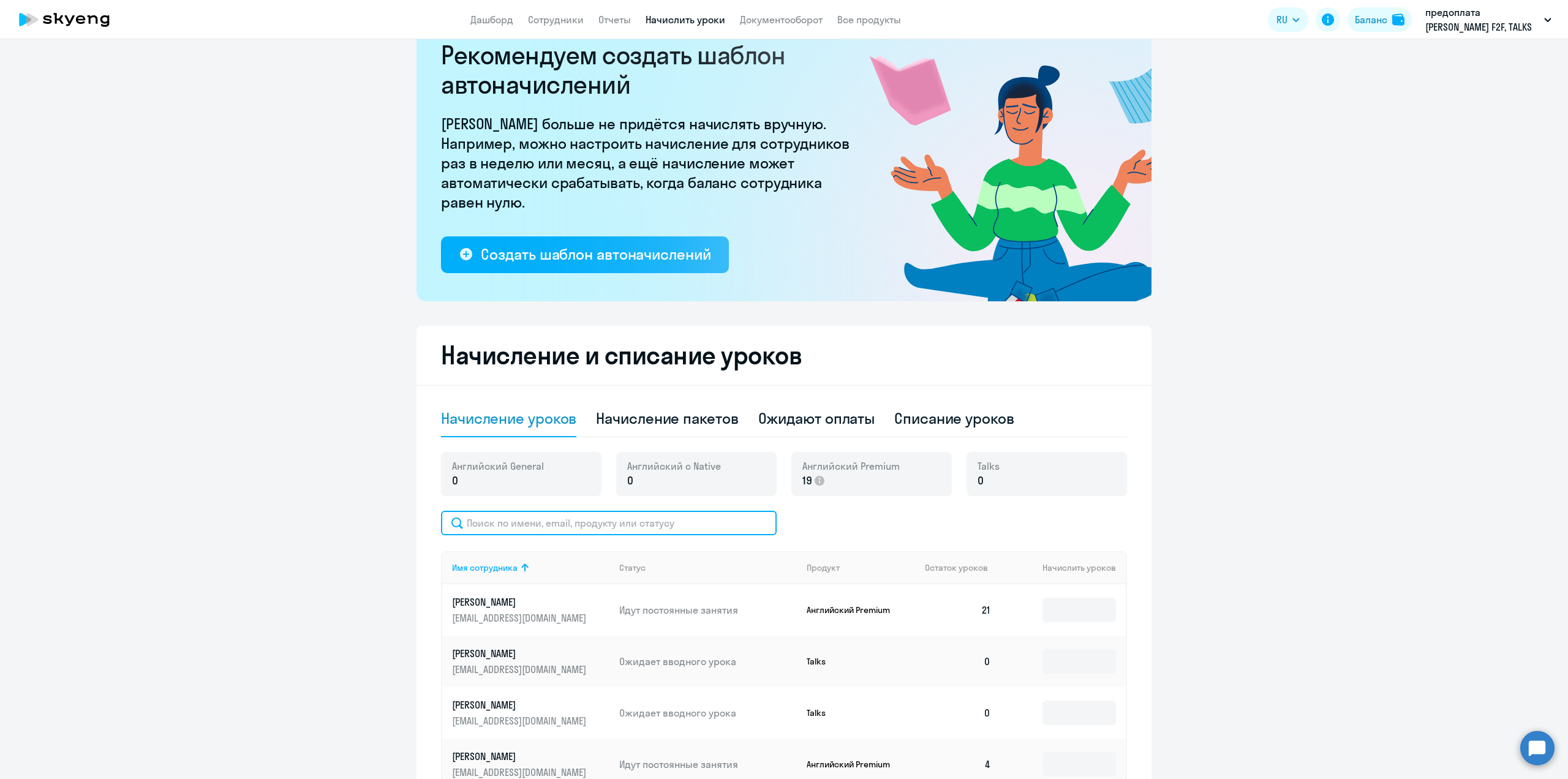
click at [513, 530] on input "text" at bounding box center [608, 523] width 335 height 25
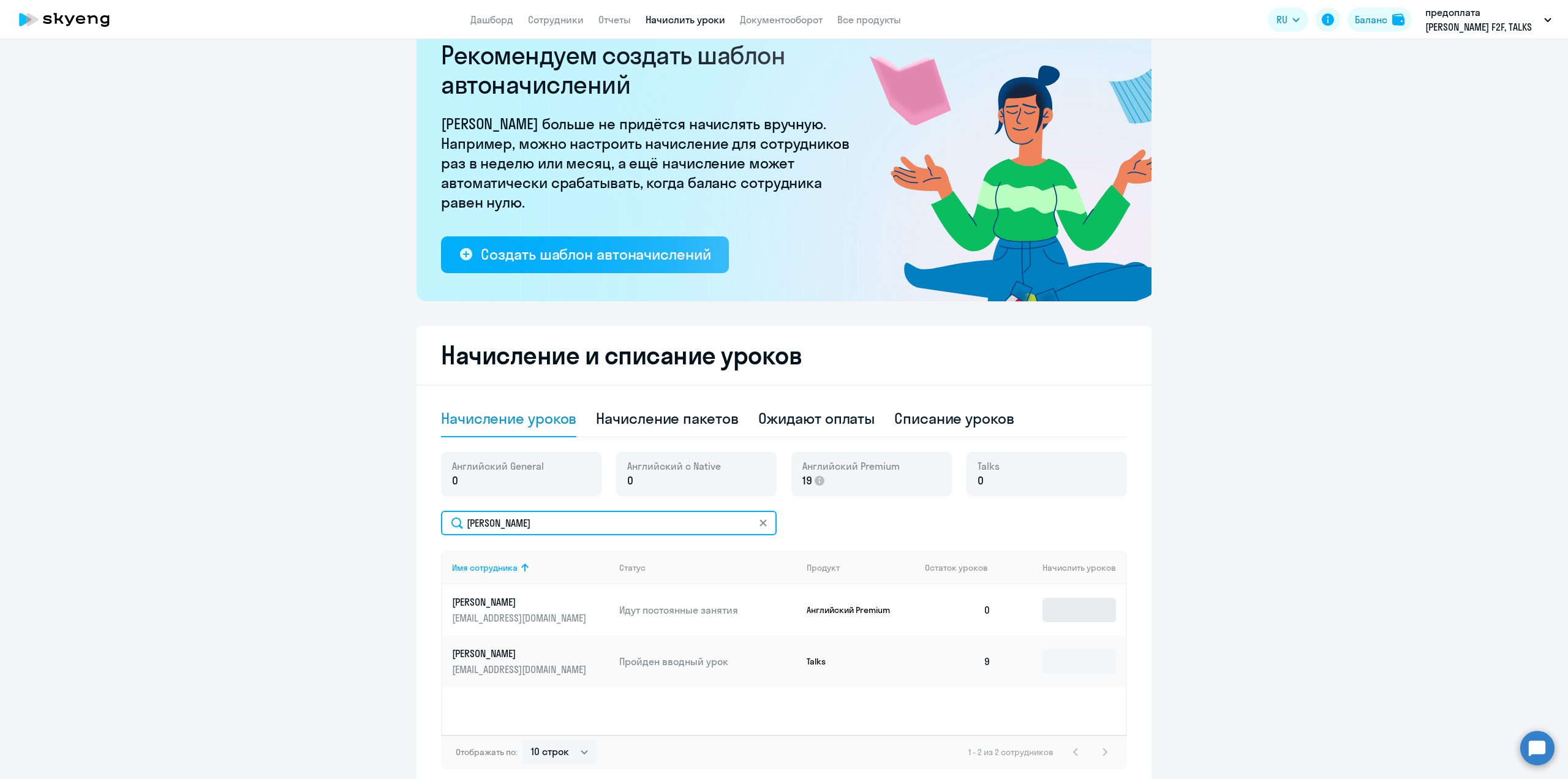
type input "[PERSON_NAME]"
click at [1068, 616] on input at bounding box center [1079, 610] width 74 height 25
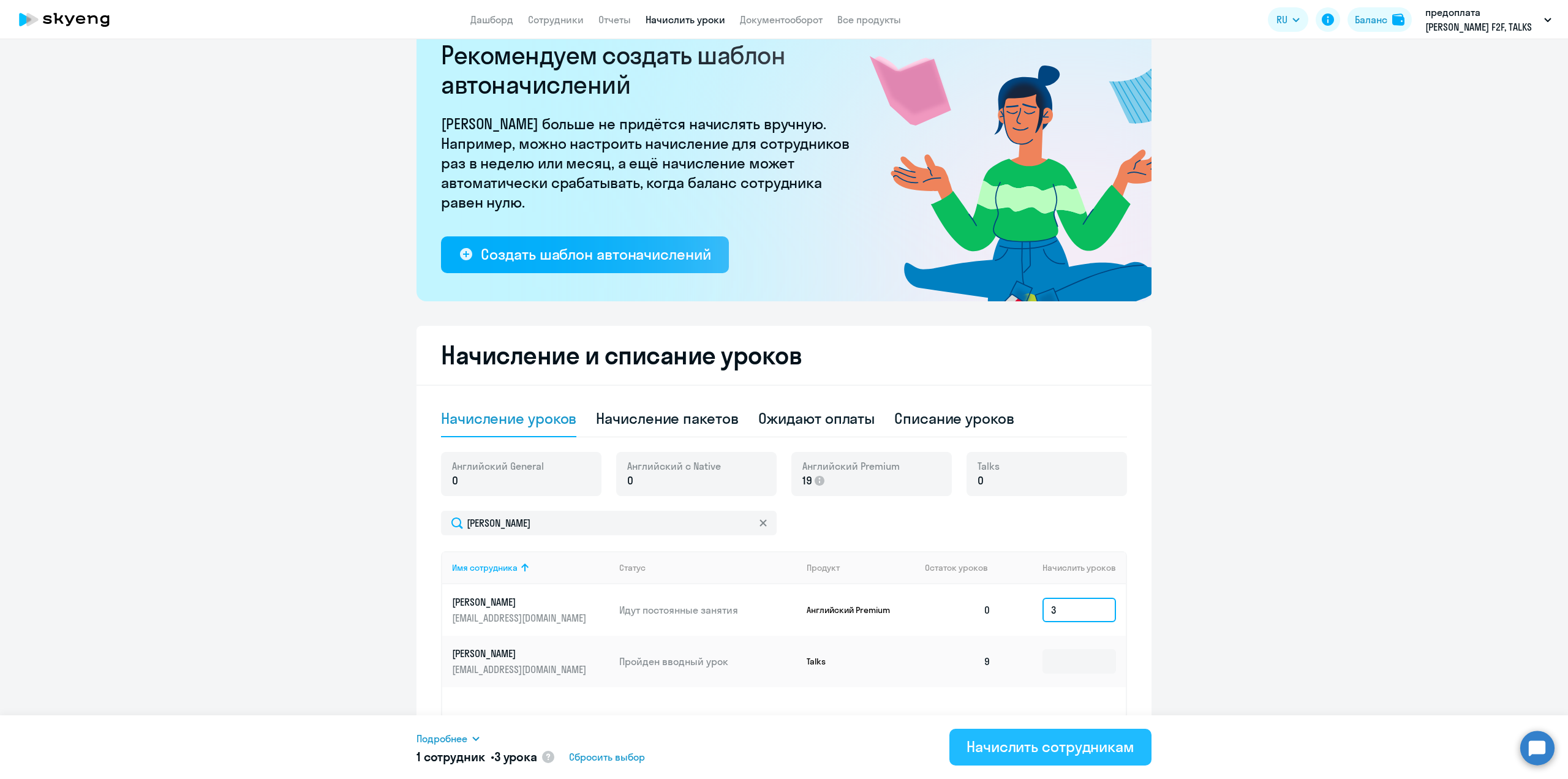
type input "3"
click at [1062, 751] on div "Начислить сотрудникам" at bounding box center [1050, 747] width 168 height 20
